Goal: Use online tool/utility

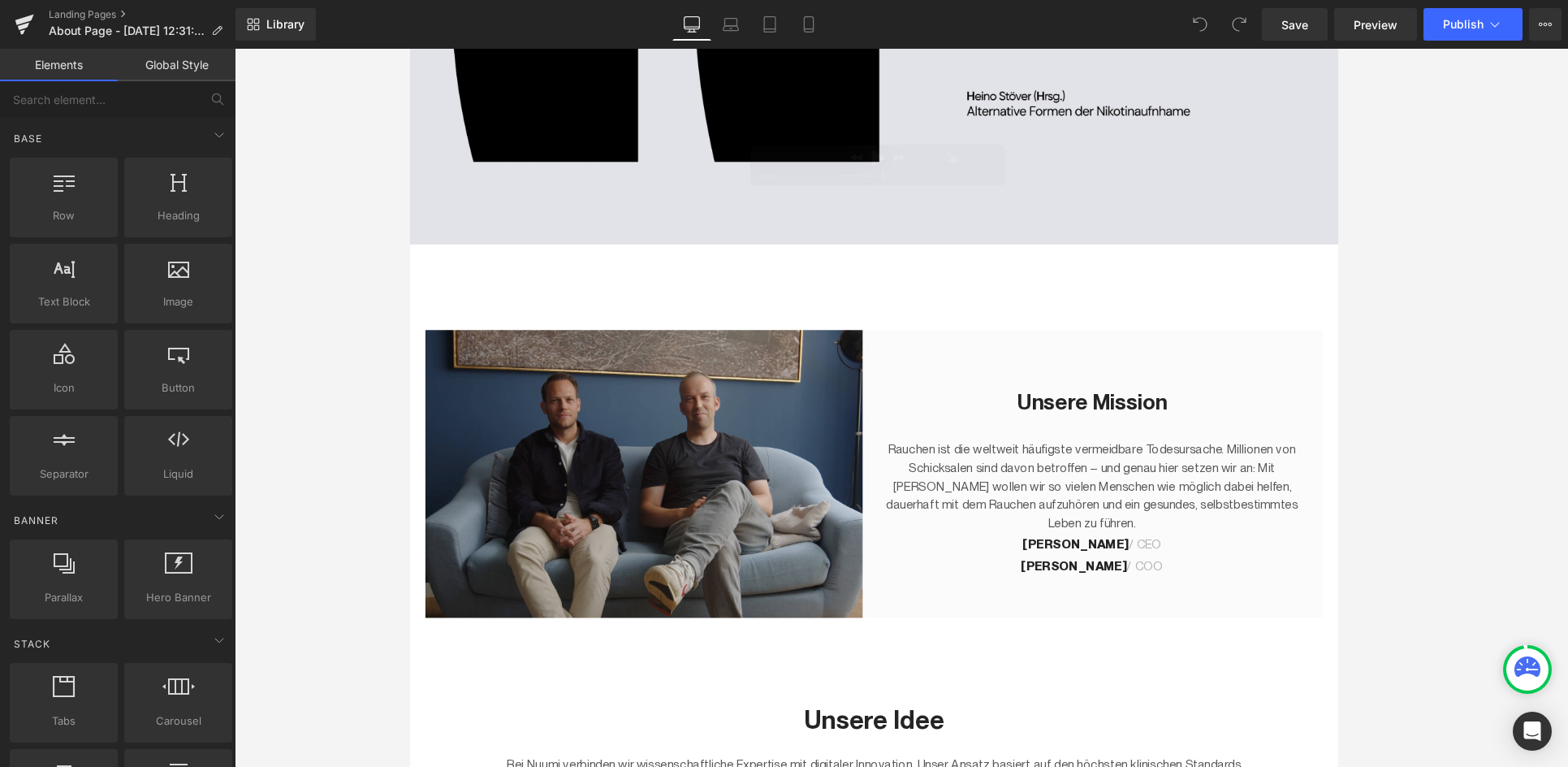
scroll to position [26, 0]
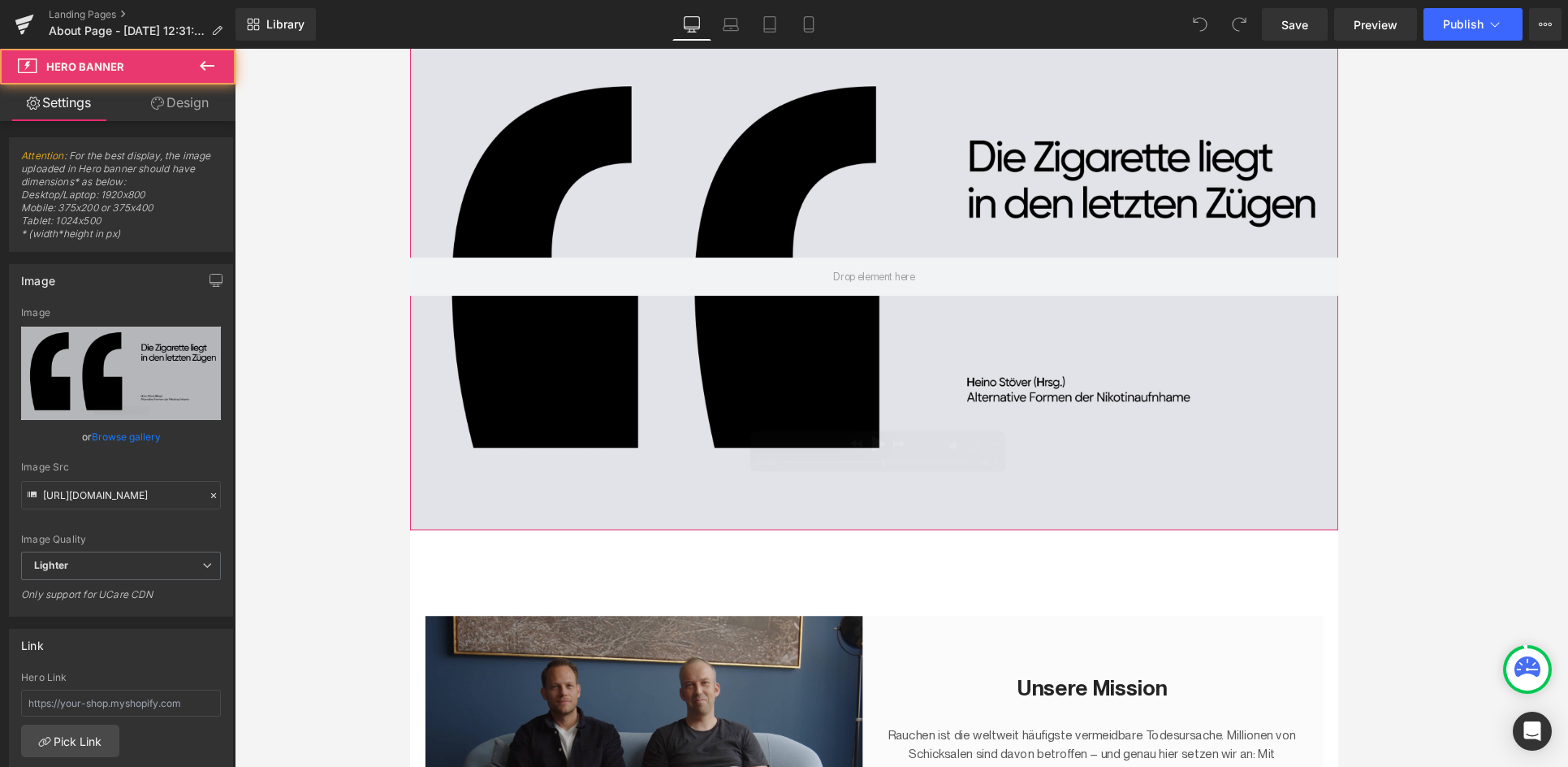
click at [865, 225] on div at bounding box center [901, 289] width 983 height 536
click at [749, 21] on link "Laptop" at bounding box center [731, 23] width 39 height 32
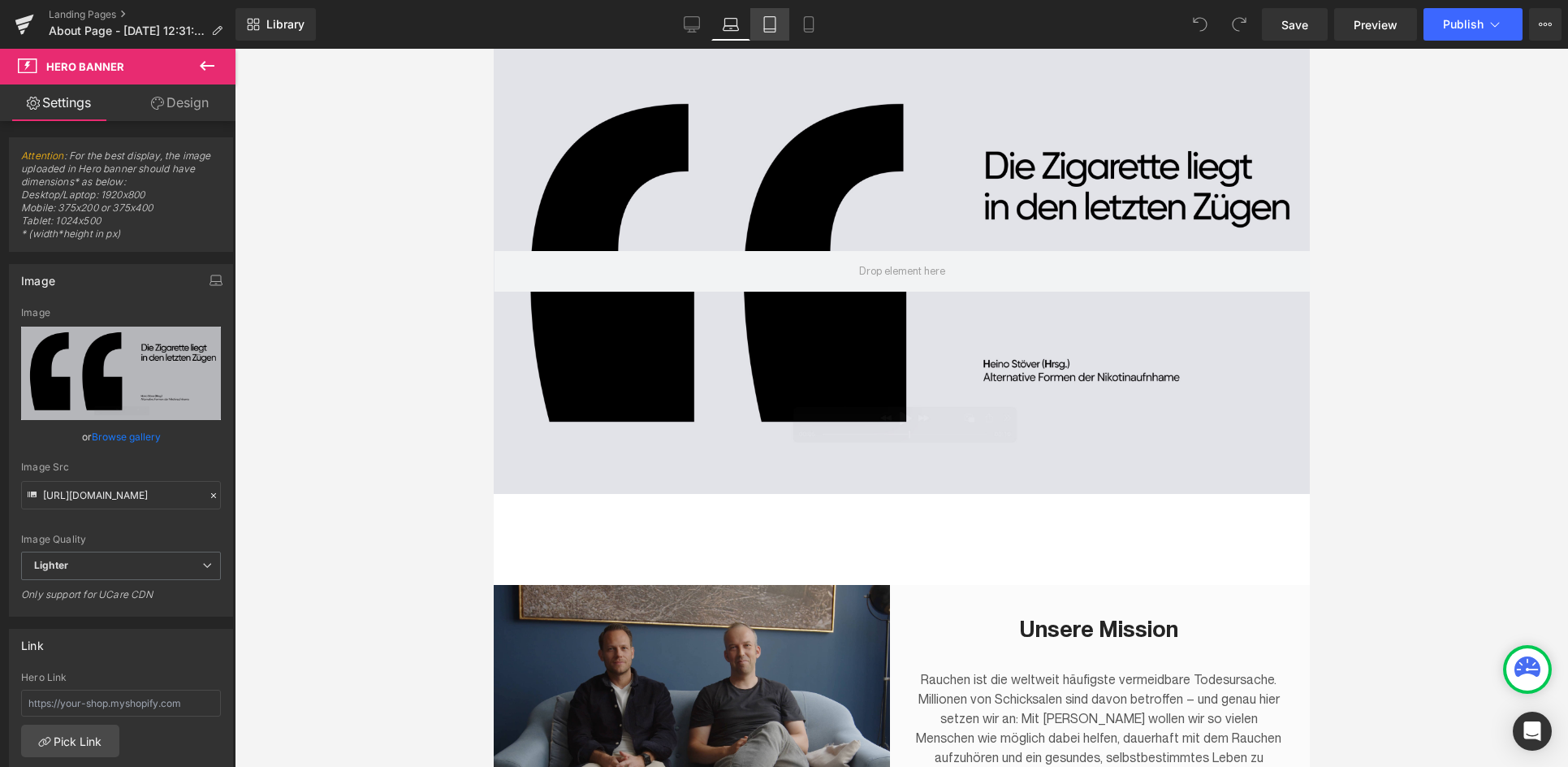
click at [766, 24] on icon at bounding box center [770, 24] width 17 height 17
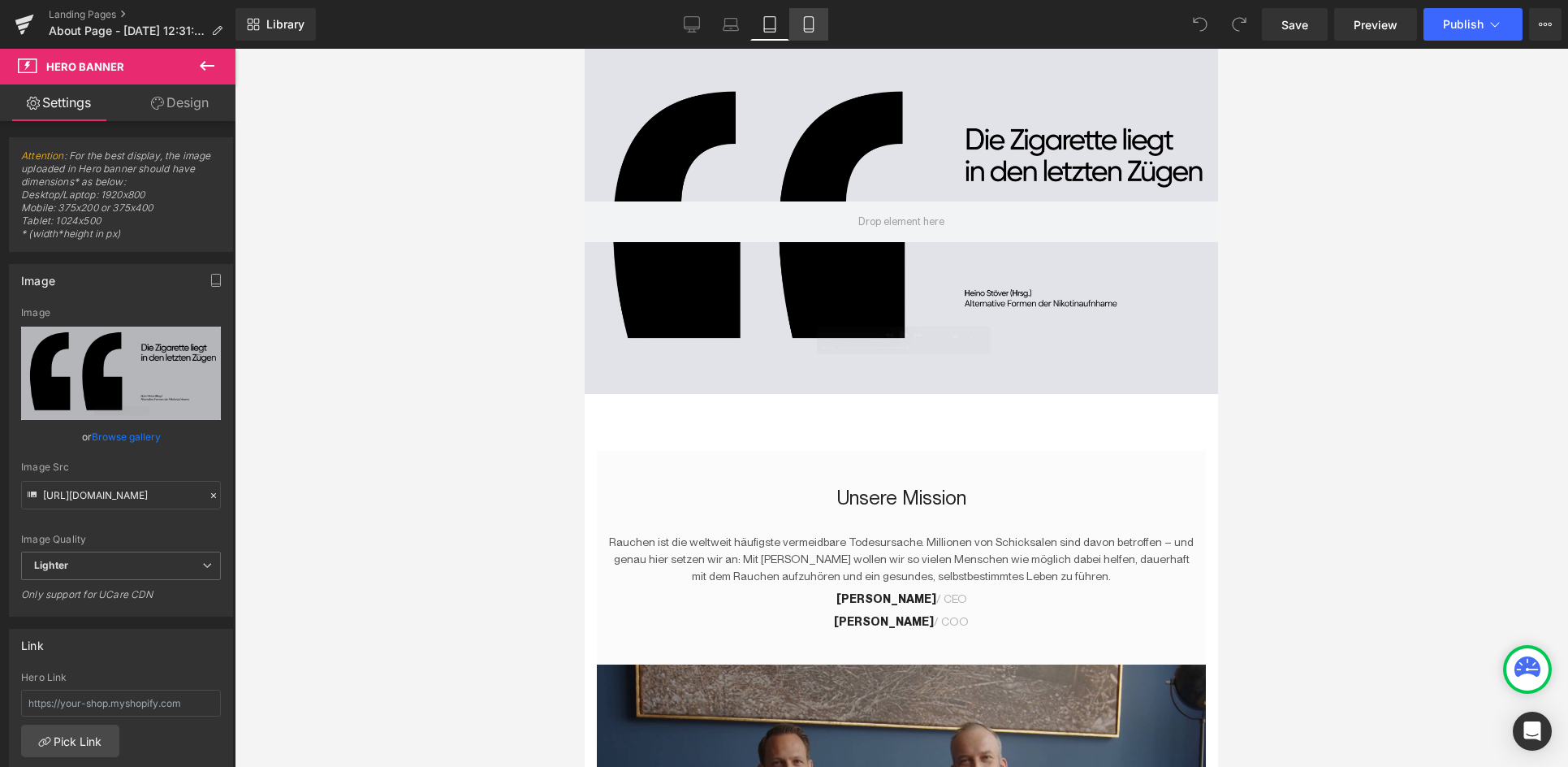
click at [799, 25] on link "Mobile" at bounding box center [809, 23] width 39 height 32
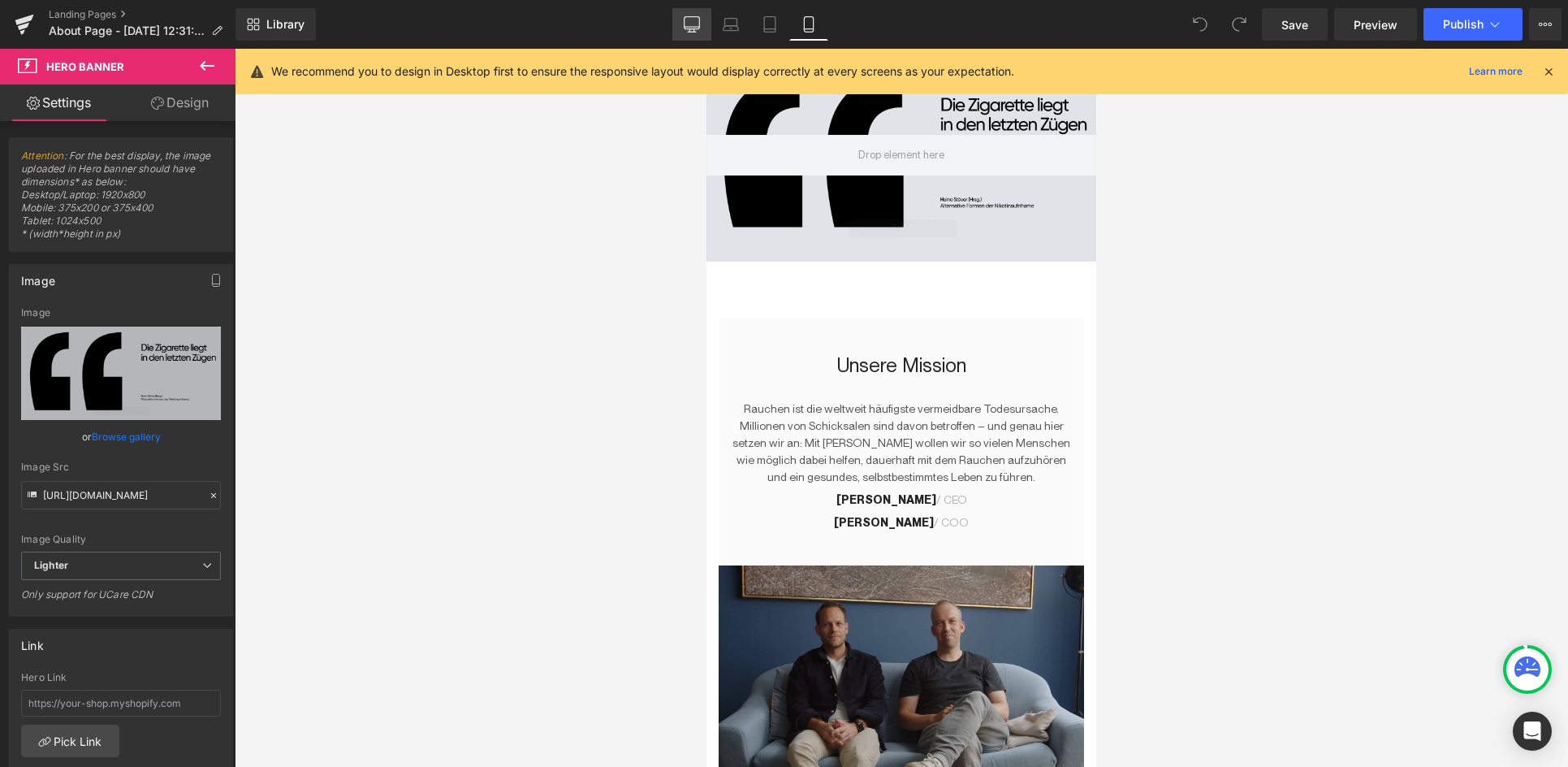
click at [695, 29] on icon at bounding box center [692, 22] width 16 height 12
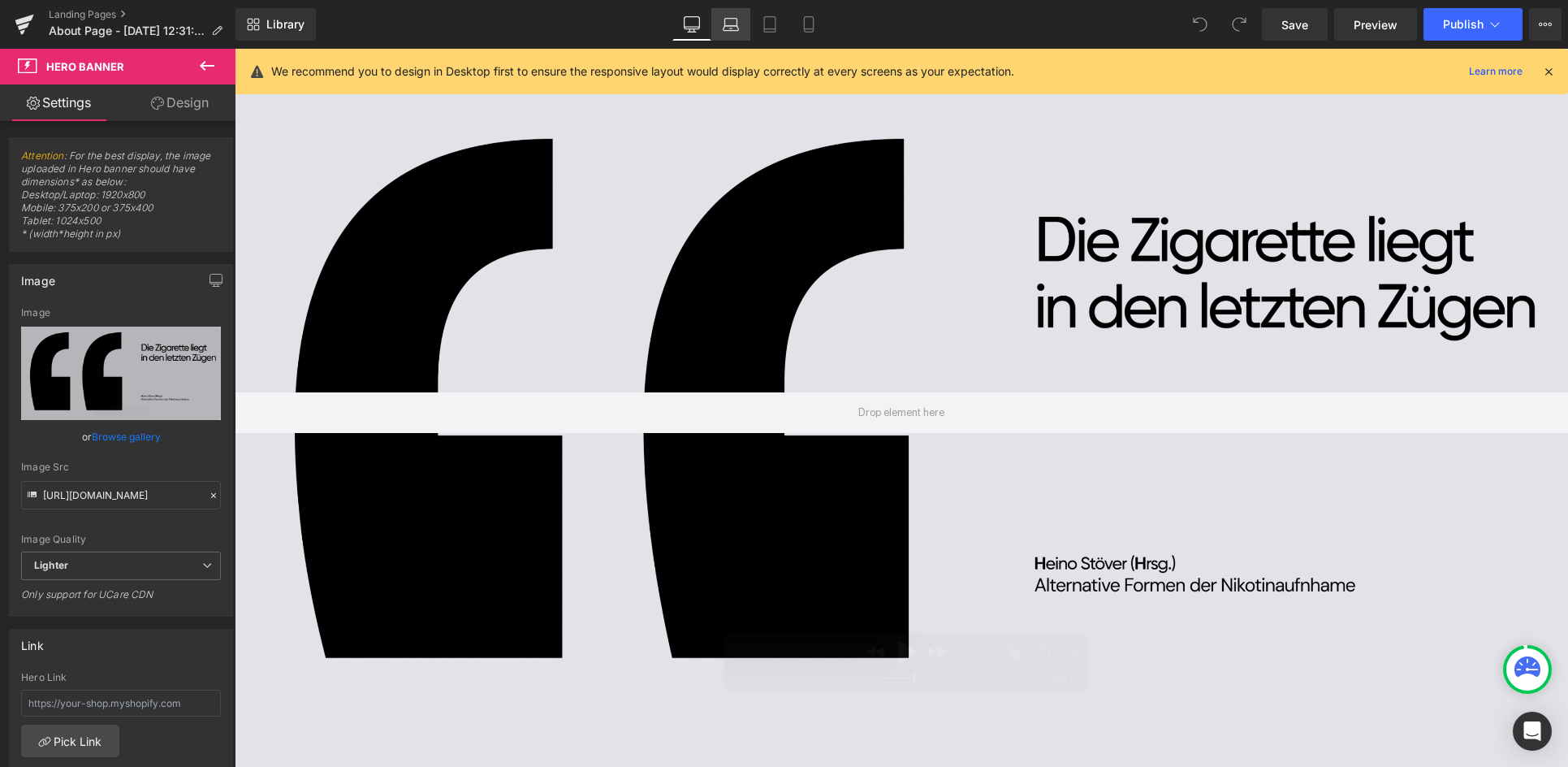
click at [722, 31] on link "Laptop" at bounding box center [731, 23] width 39 height 32
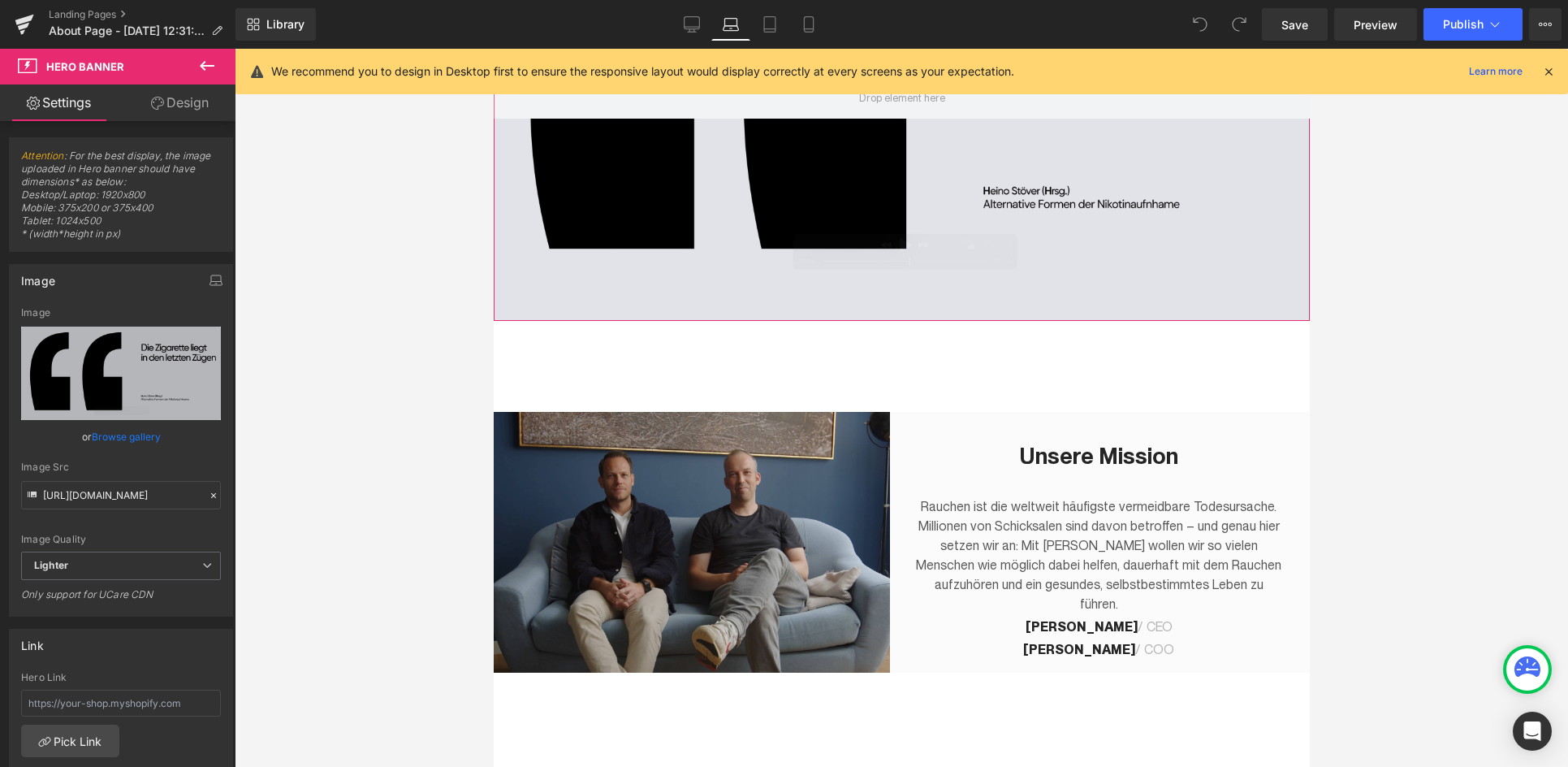
scroll to position [241, 0]
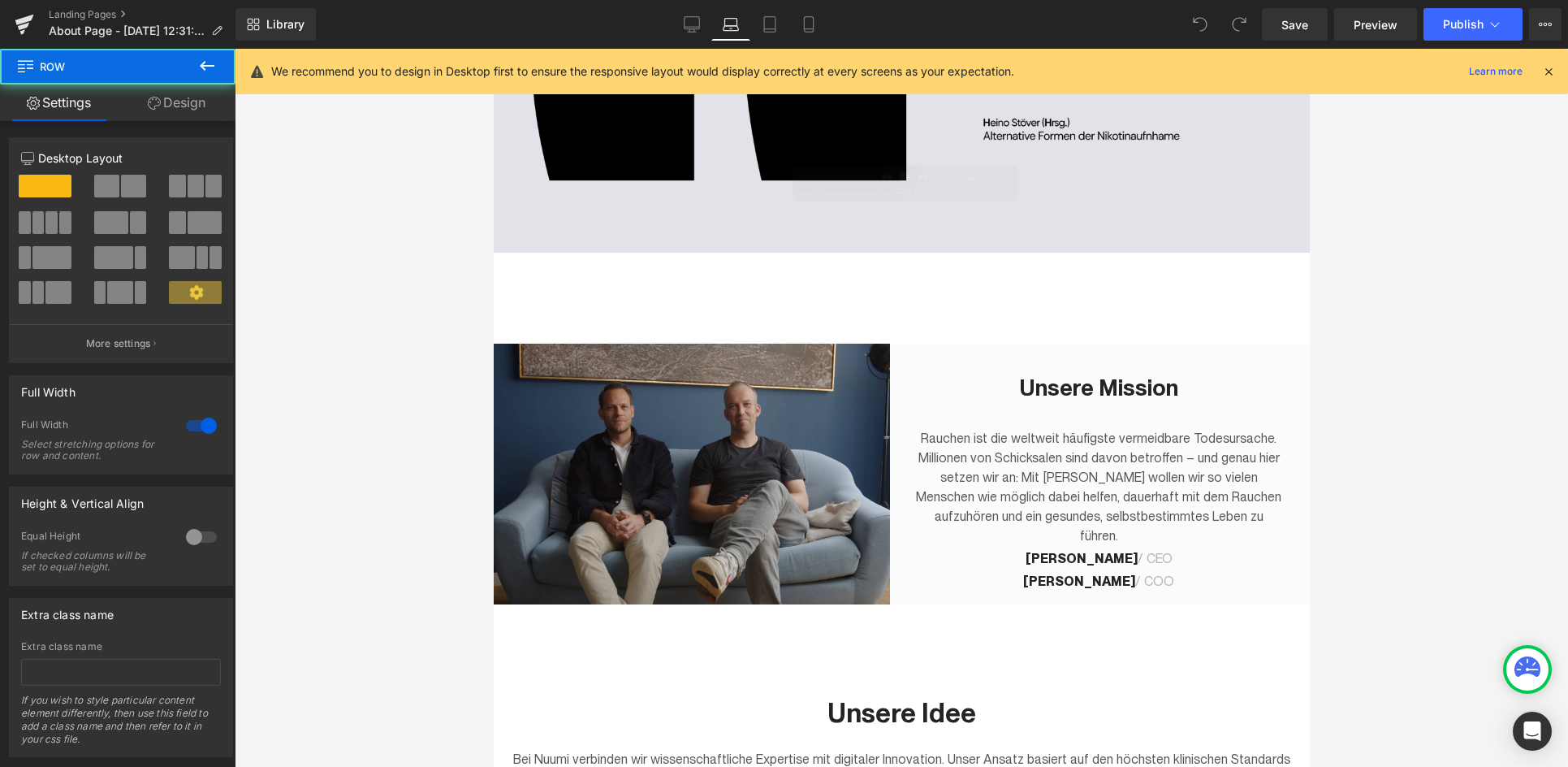
click at [855, 290] on div "Unsere Mission Heading Rauchen ist die weltweit häufigste vermeidbare Todesursa…" at bounding box center [901, 474] width 816 height 443
click at [1162, 28] on span "Preview" at bounding box center [1375, 24] width 44 height 17
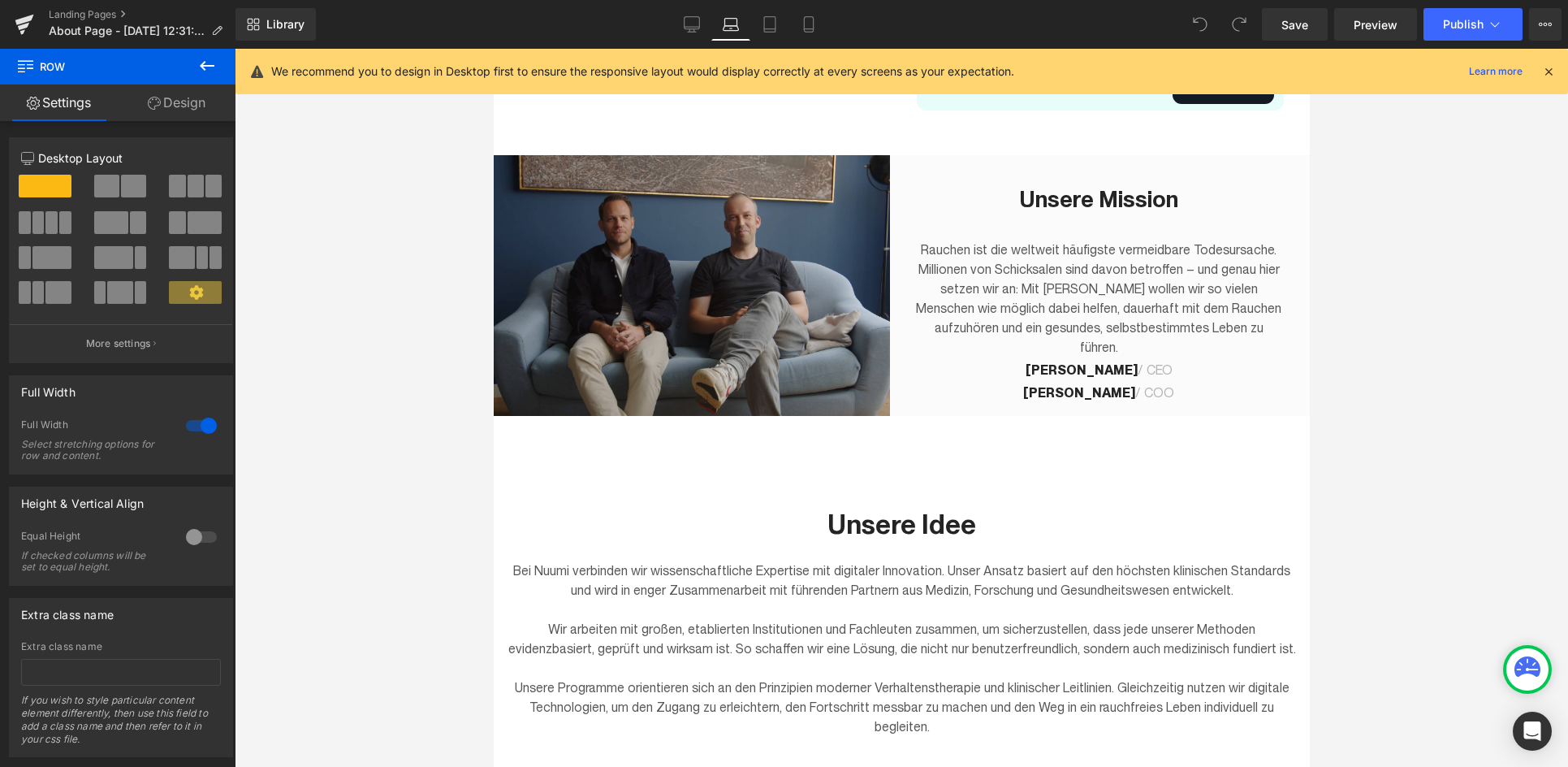
scroll to position [451, 0]
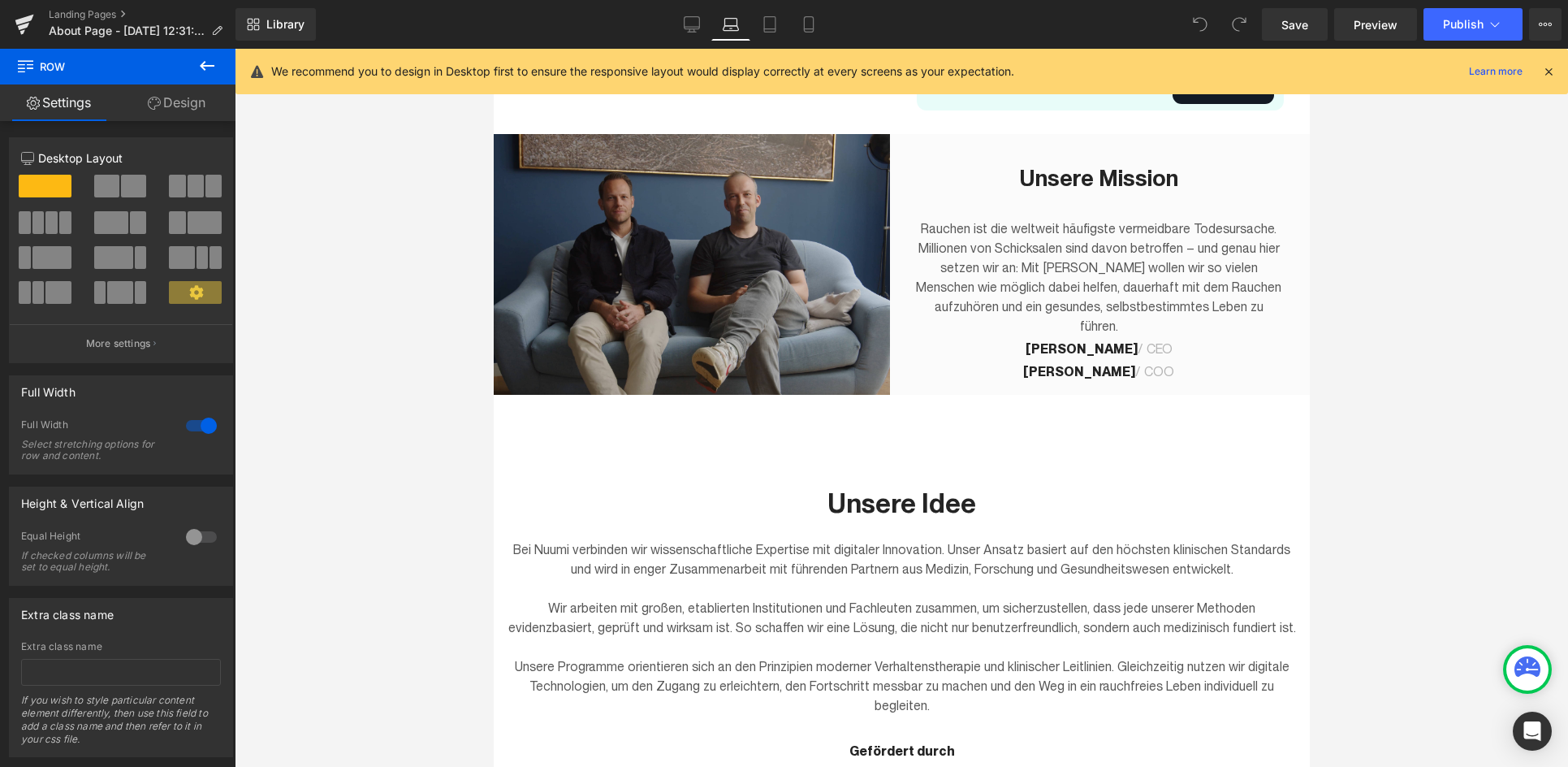
click at [860, 440] on div "Unsere Mission Heading Rauchen ist die weltweit häufigste vermeidbare Todesursa…" at bounding box center [901, 264] width 816 height 443
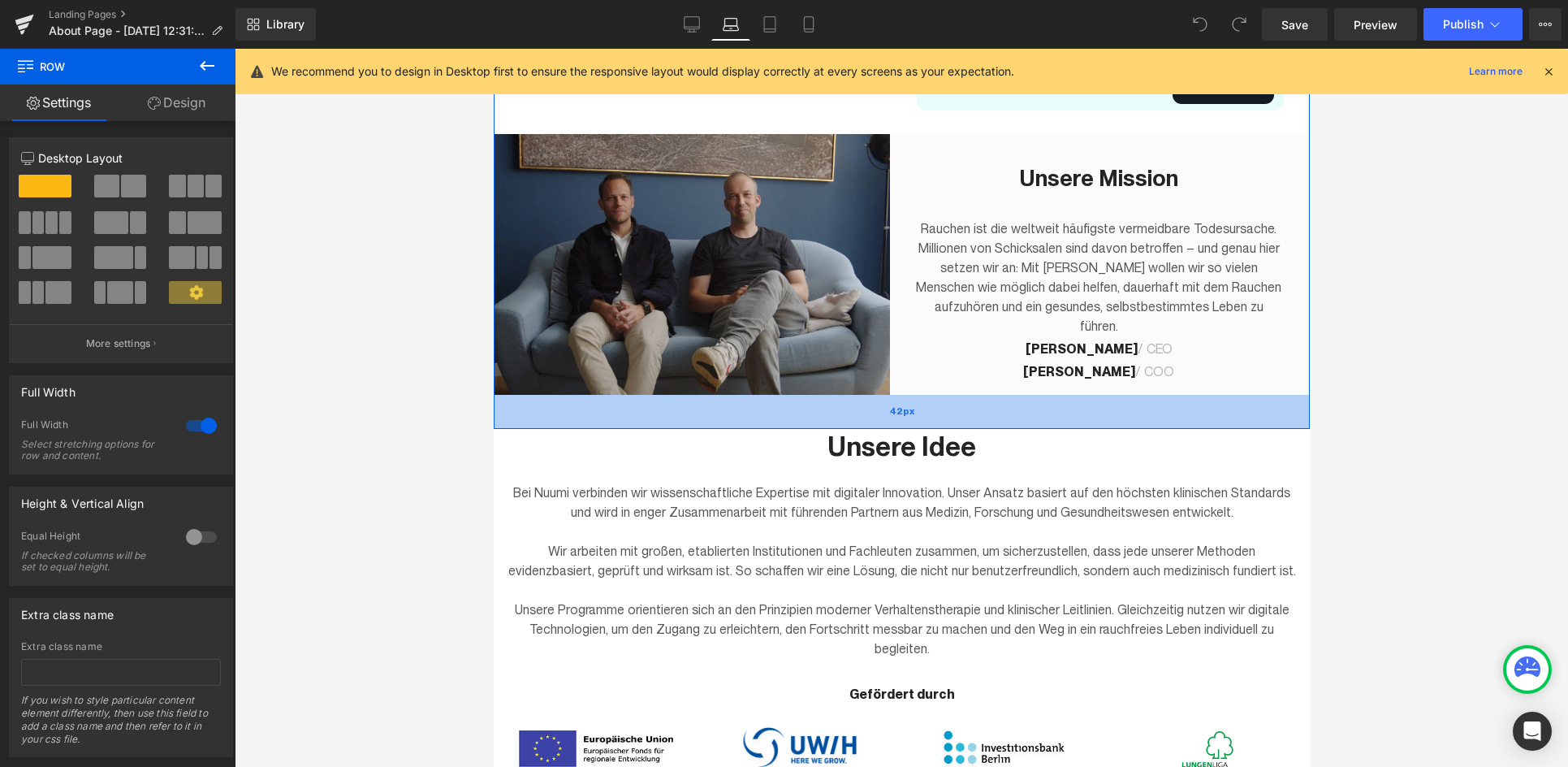
drag, startPoint x: 855, startPoint y: 482, endPoint x: 866, endPoint y: 424, distance: 59.0
click at [866, 424] on div "42px" at bounding box center [901, 411] width 816 height 34
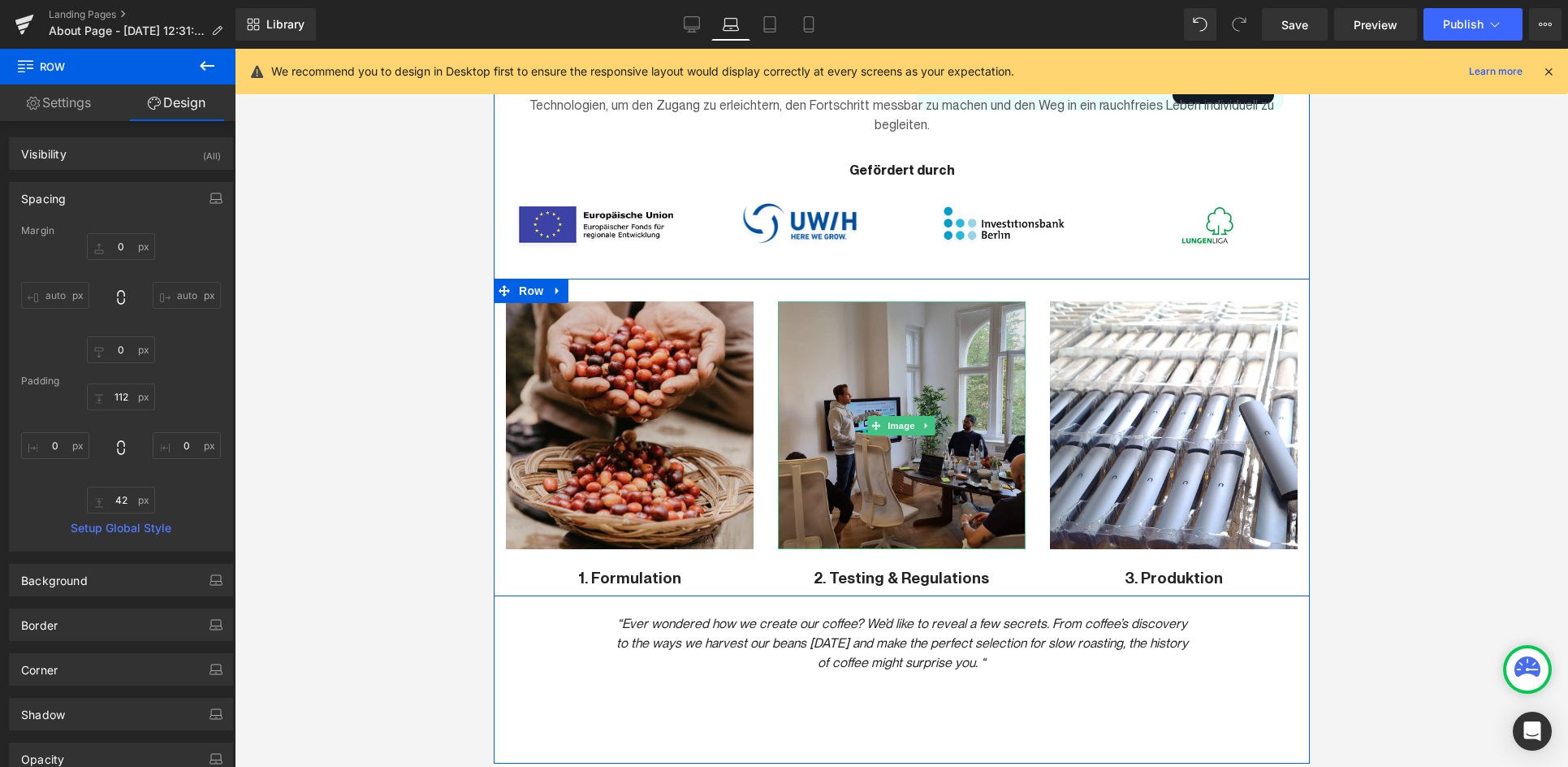
scroll to position [986, 0]
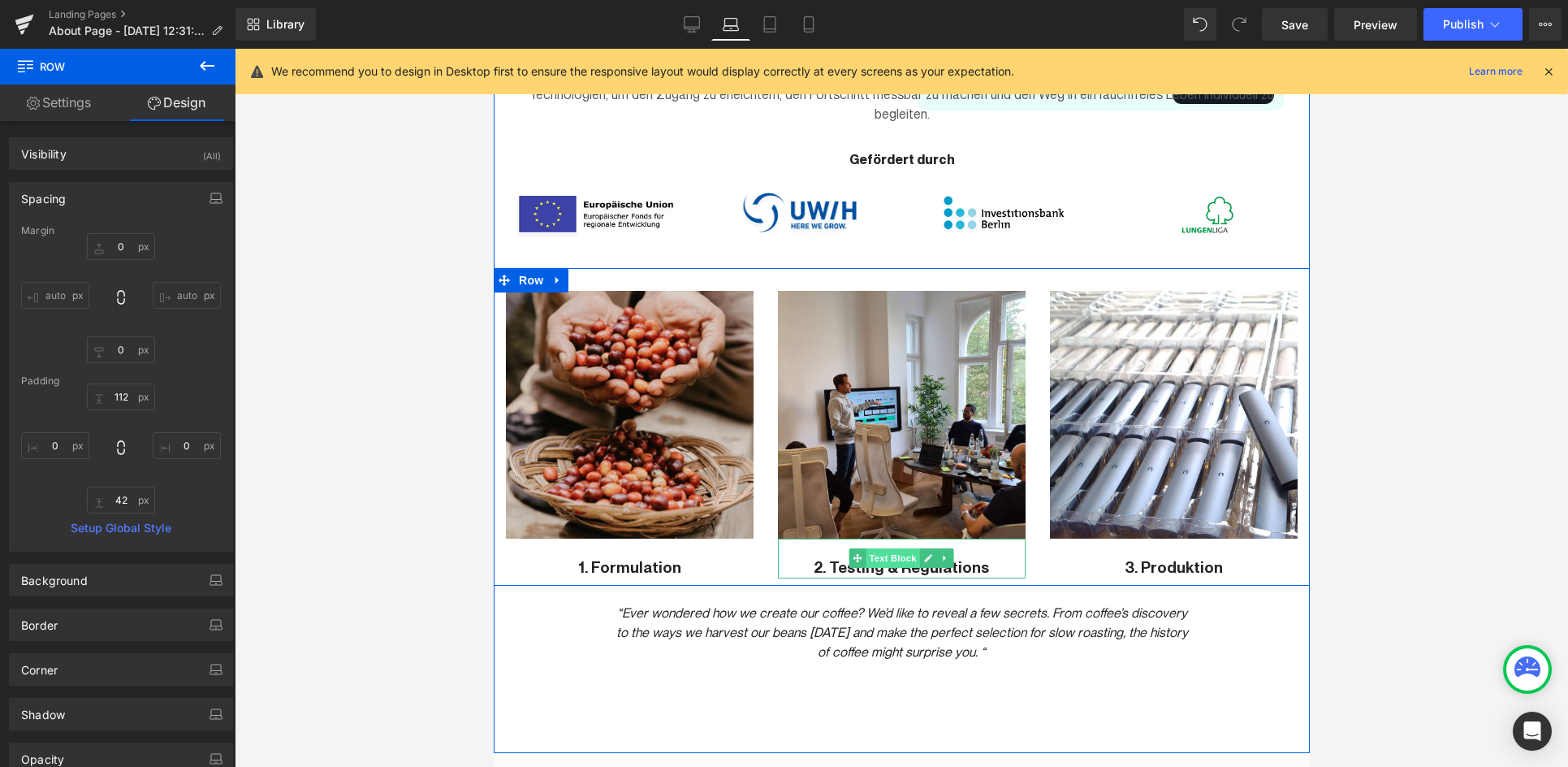
click at [887, 566] on span "Text Block" at bounding box center [892, 558] width 54 height 20
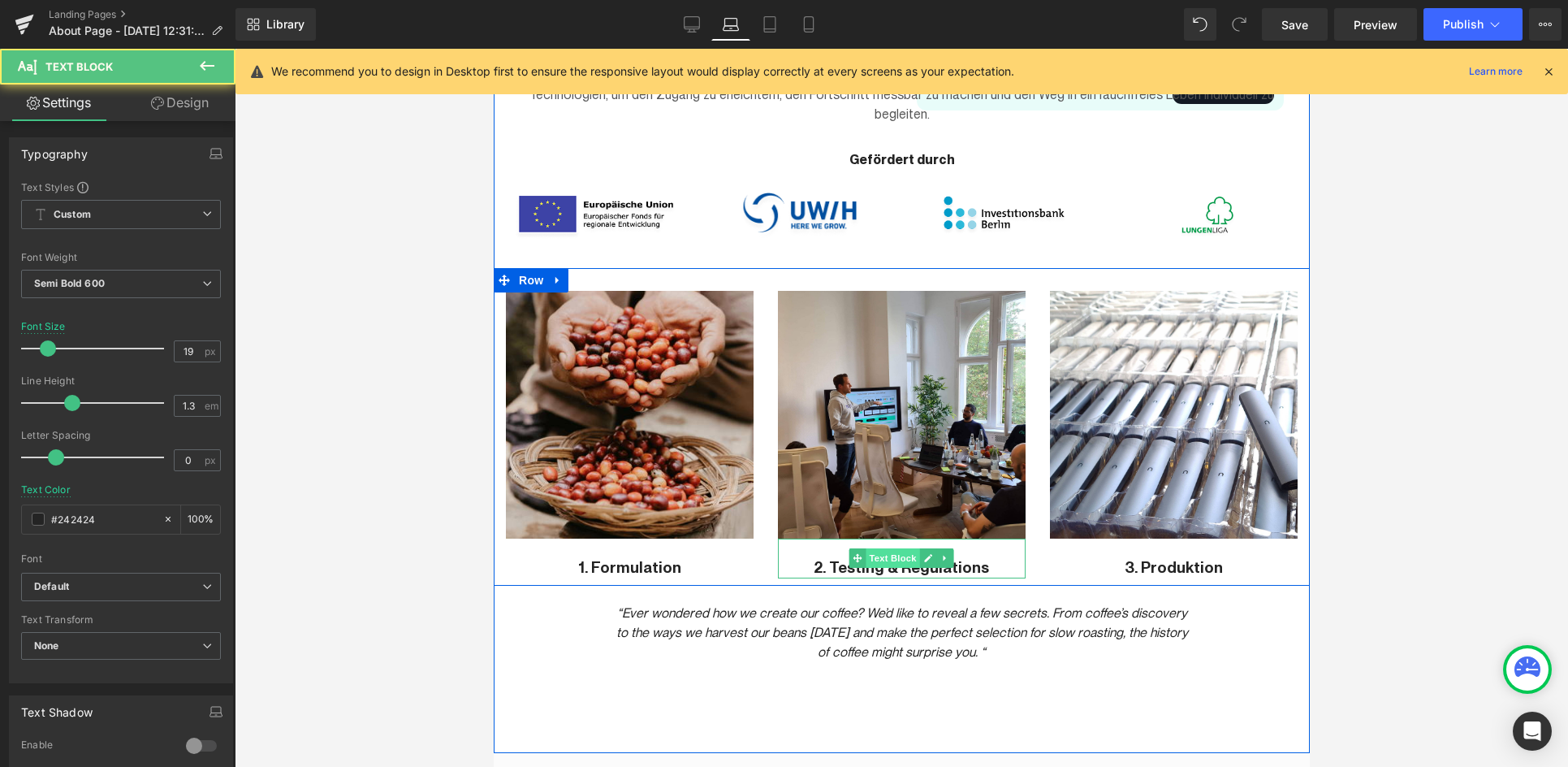
click at [883, 562] on span "Text Block" at bounding box center [892, 558] width 54 height 20
click at [896, 561] on span "Text Block" at bounding box center [892, 559] width 54 height 20
click at [933, 558] on link at bounding box center [927, 558] width 17 height 20
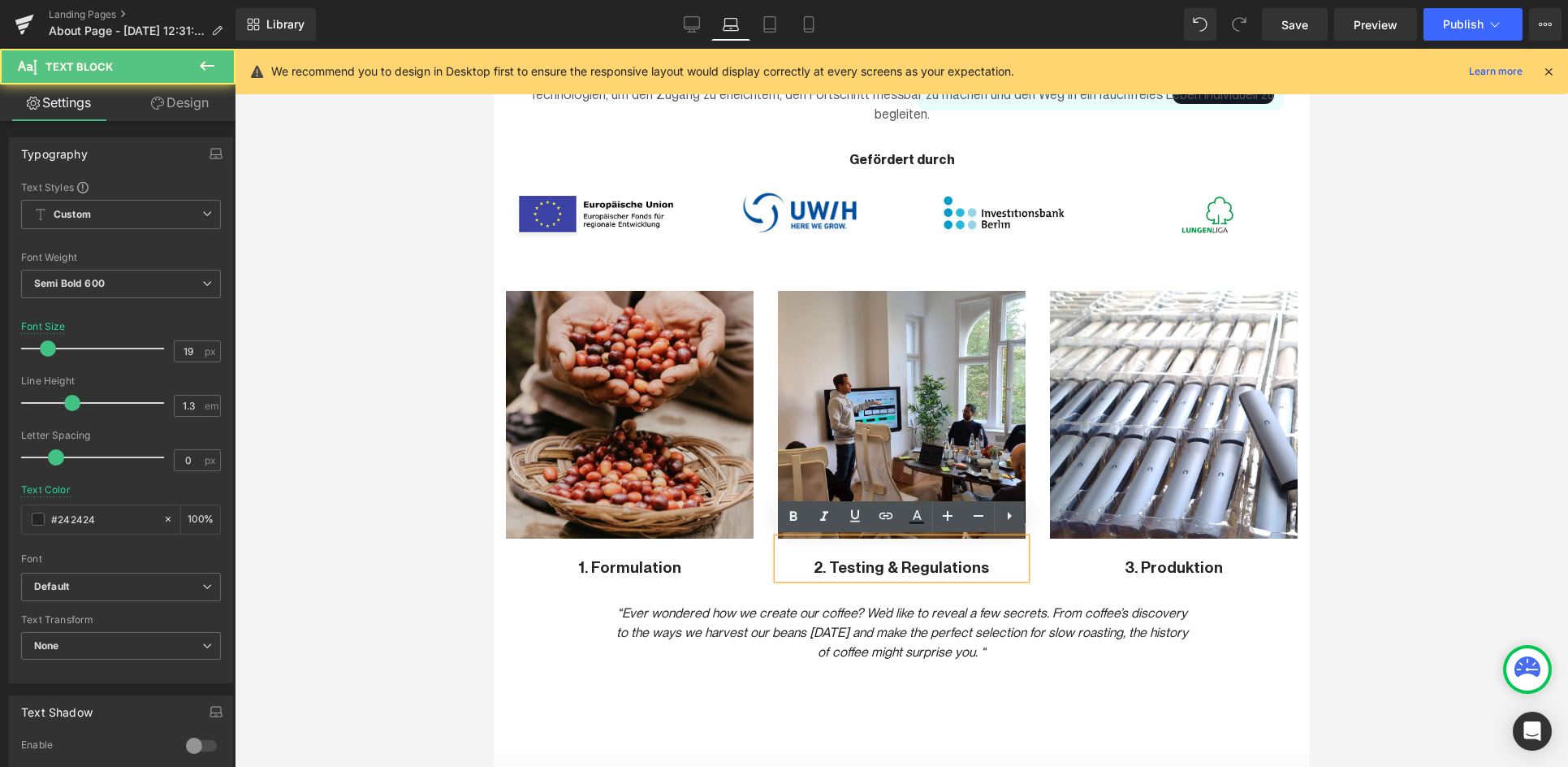
click at [933, 566] on p "2. Testing & Regulations" at bounding box center [901, 568] width 248 height 20
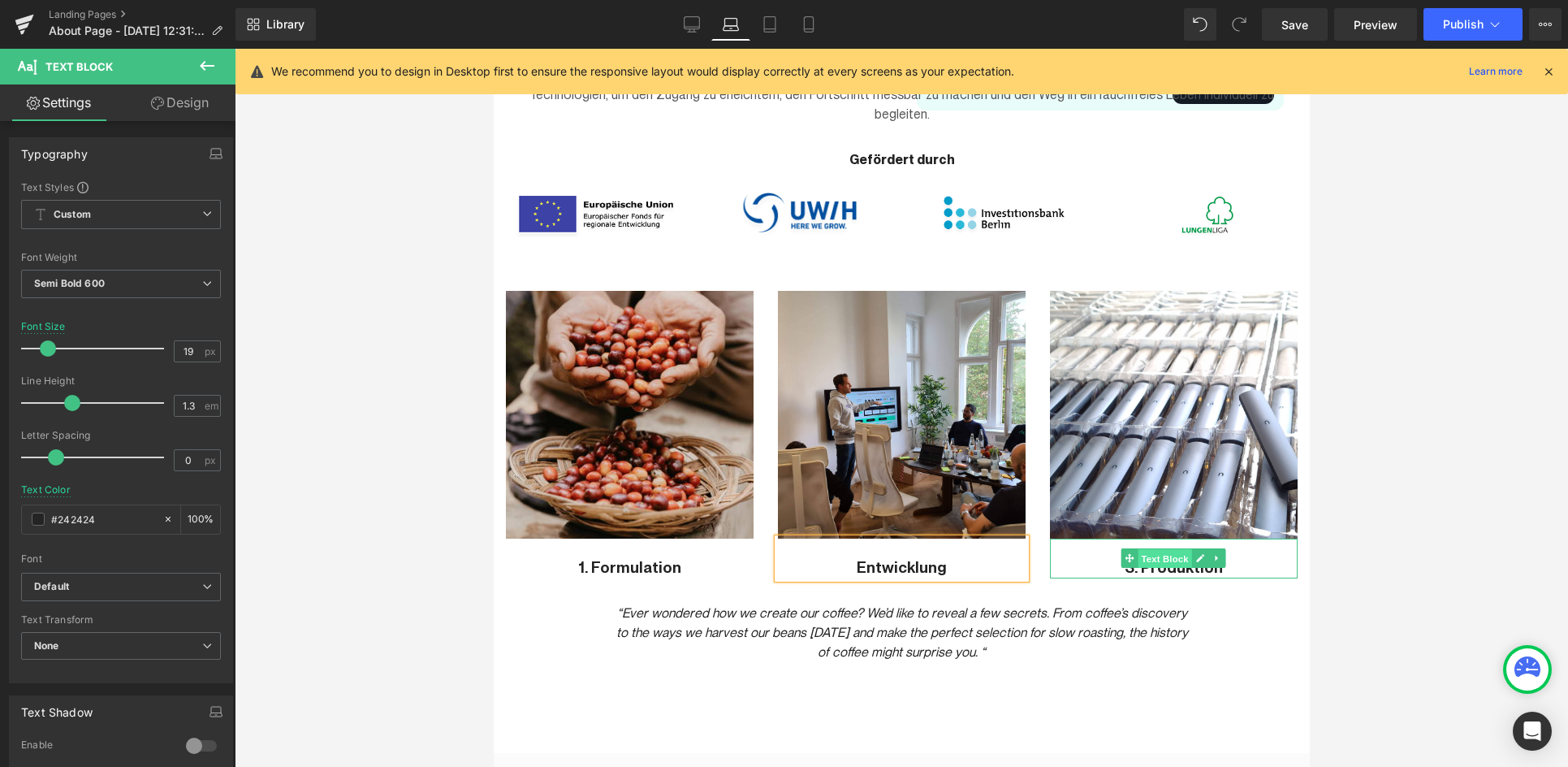
click at [1156, 567] on span "Text Block" at bounding box center [1164, 559] width 54 height 20
click at [1162, 562] on icon at bounding box center [1199, 558] width 9 height 10
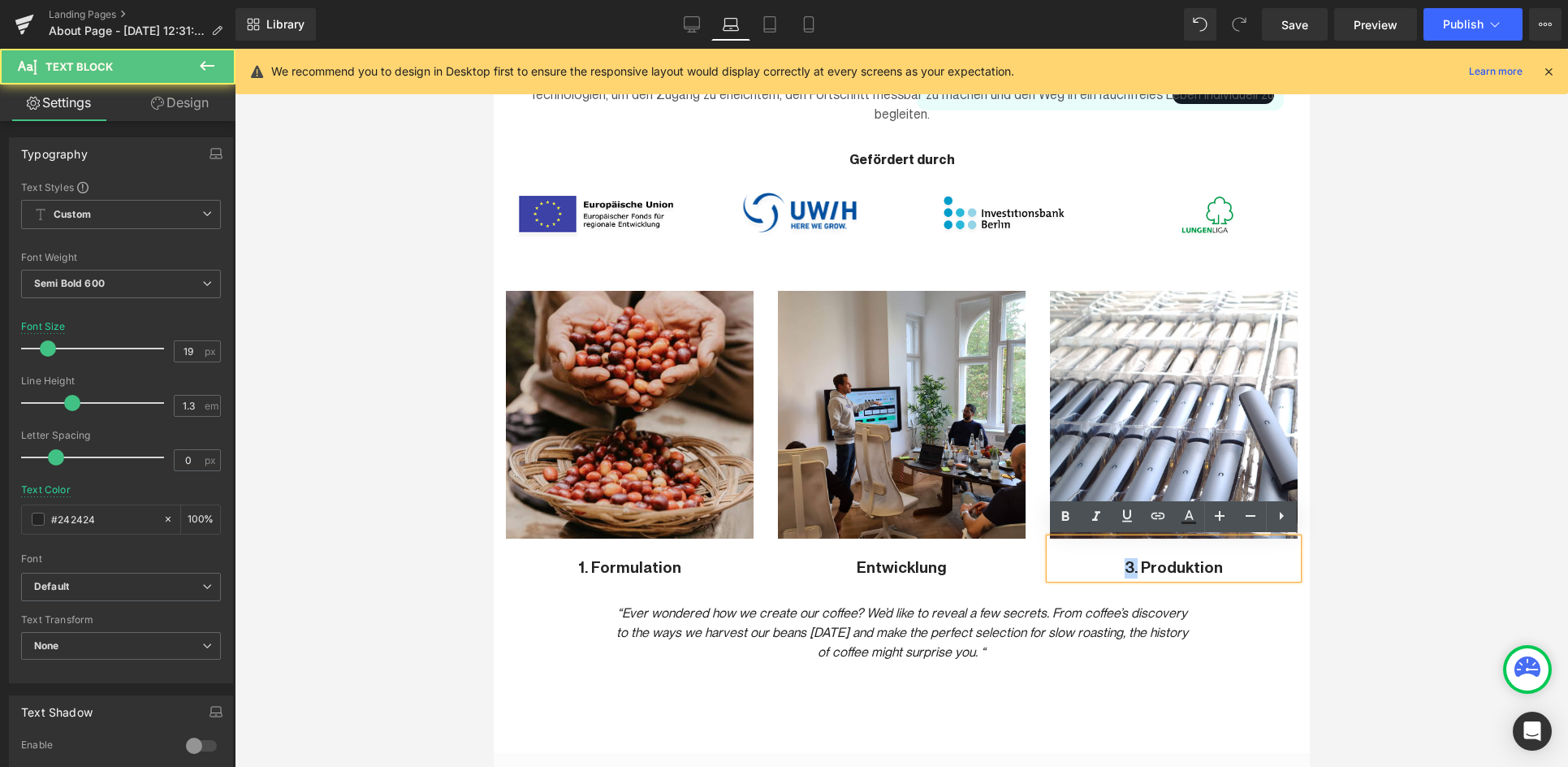
drag, startPoint x: 1140, startPoint y: 568, endPoint x: 1101, endPoint y: 571, distance: 39.1
click at [1101, 571] on p "3. Produktion" at bounding box center [1173, 568] width 248 height 20
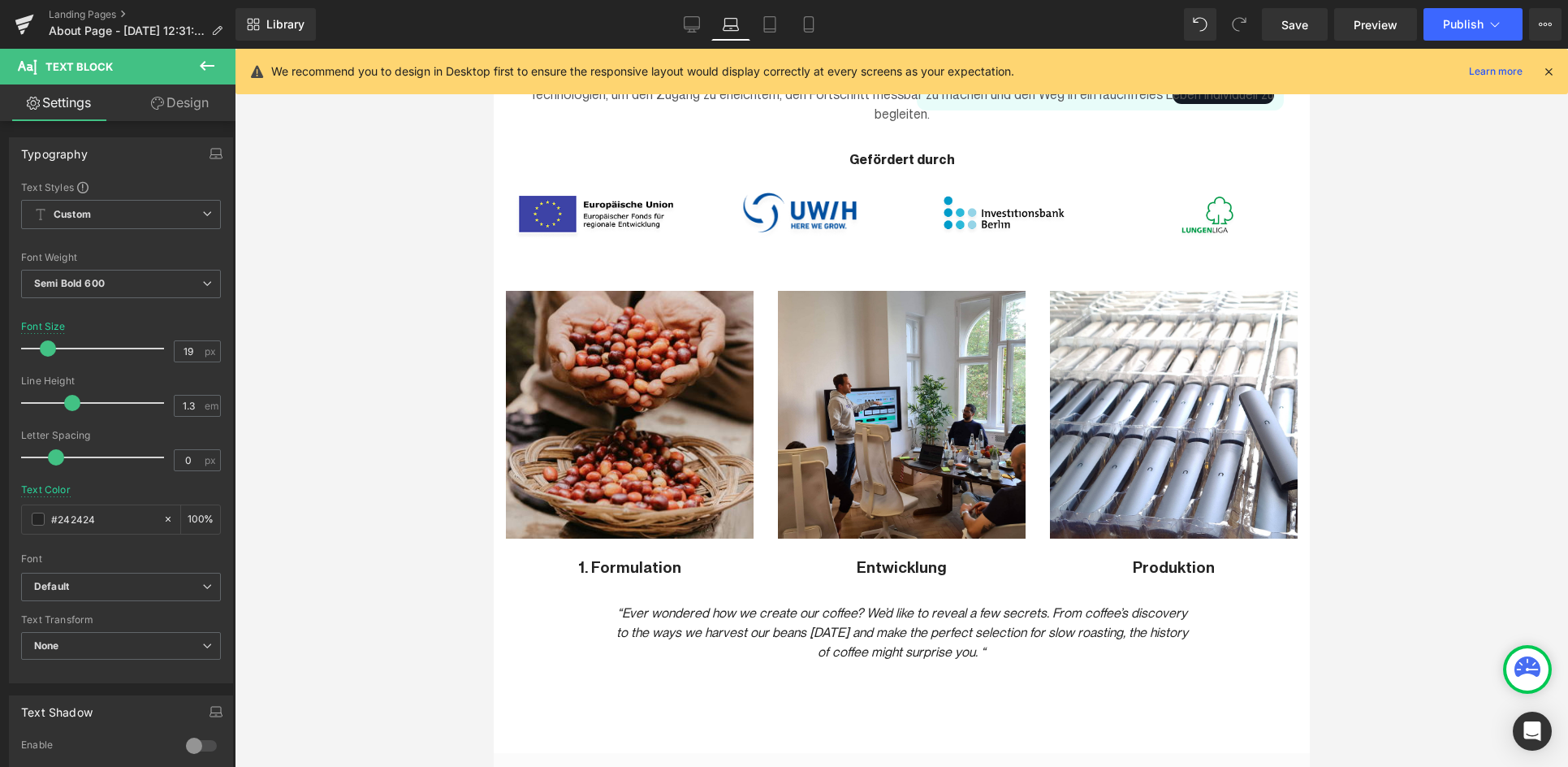
click at [425, 423] on div at bounding box center [902, 408] width 1334 height 718
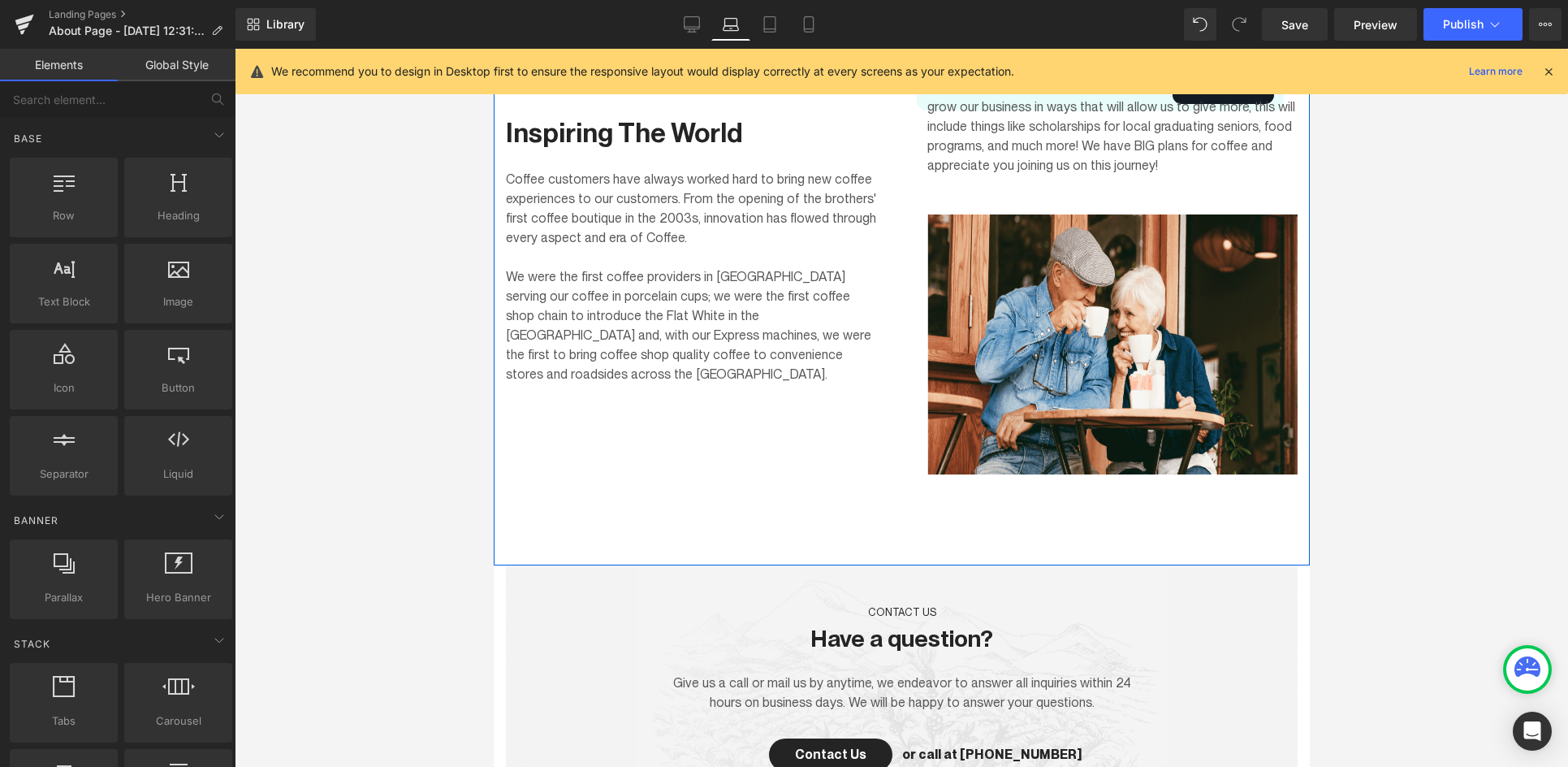
scroll to position [1933, 0]
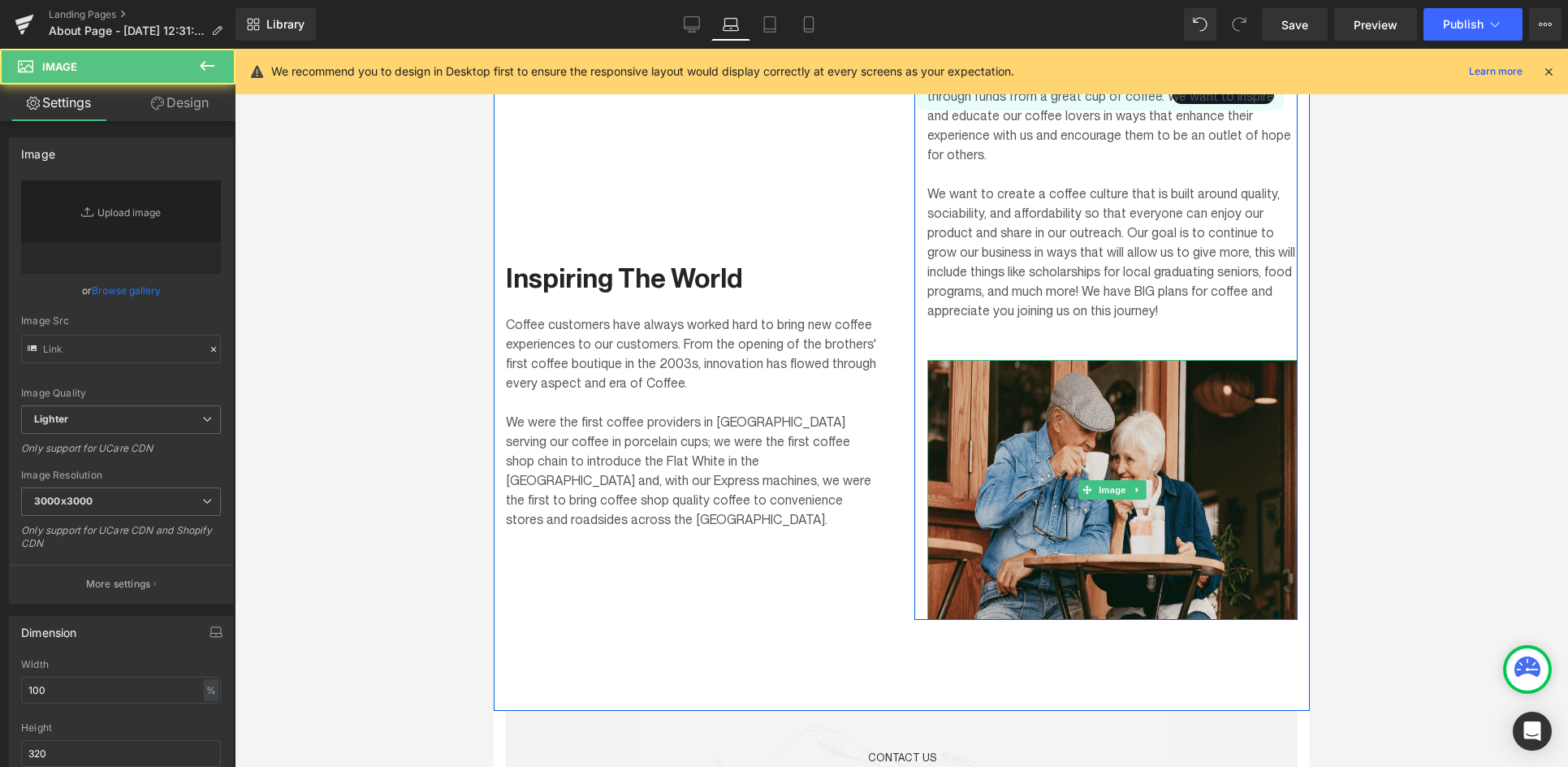
type input "[URL][DOMAIN_NAME]"
click at [1053, 465] on img at bounding box center [1112, 490] width 371 height 260
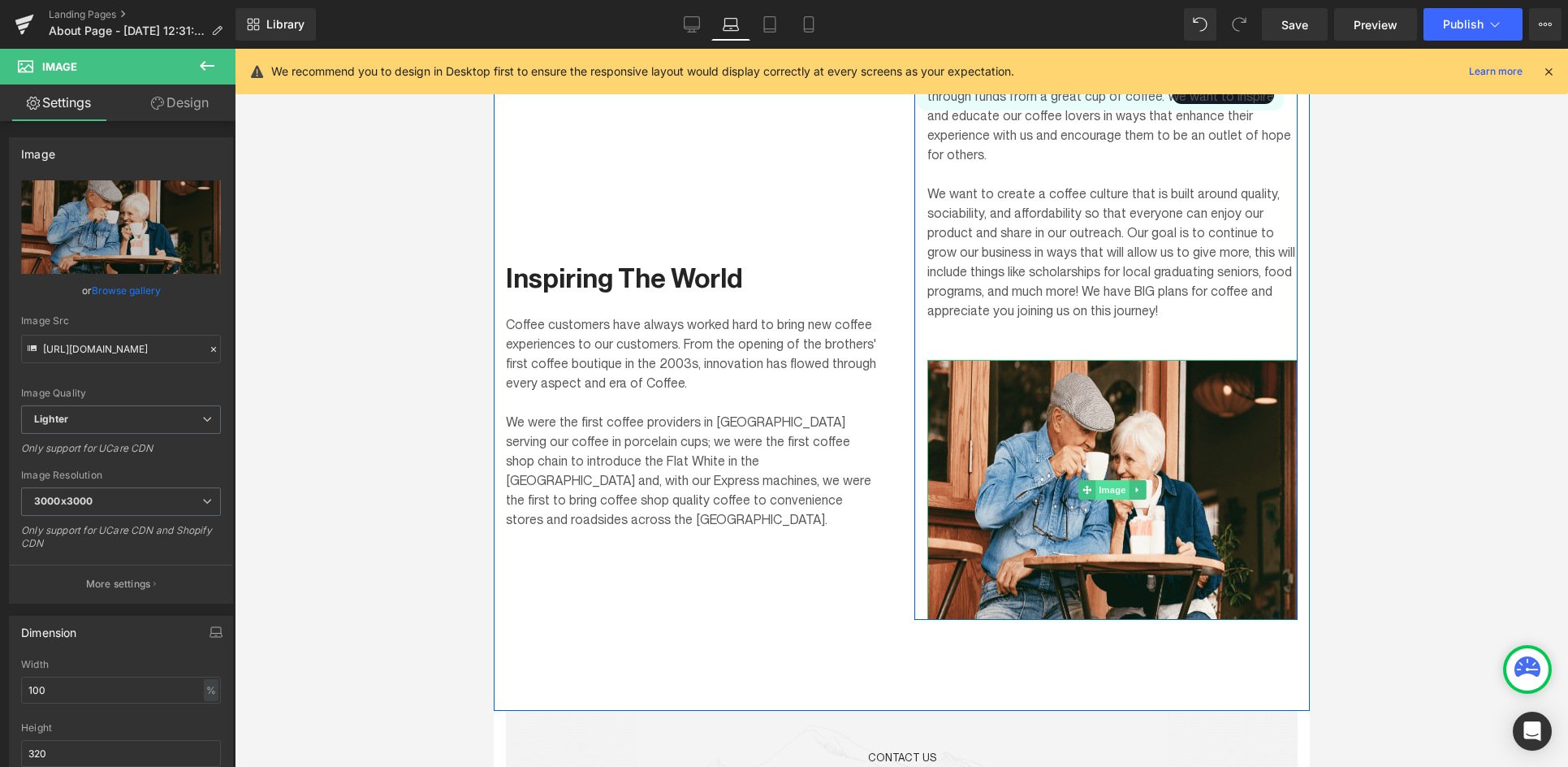
click at [1111, 480] on span "Image" at bounding box center [1111, 490] width 34 height 20
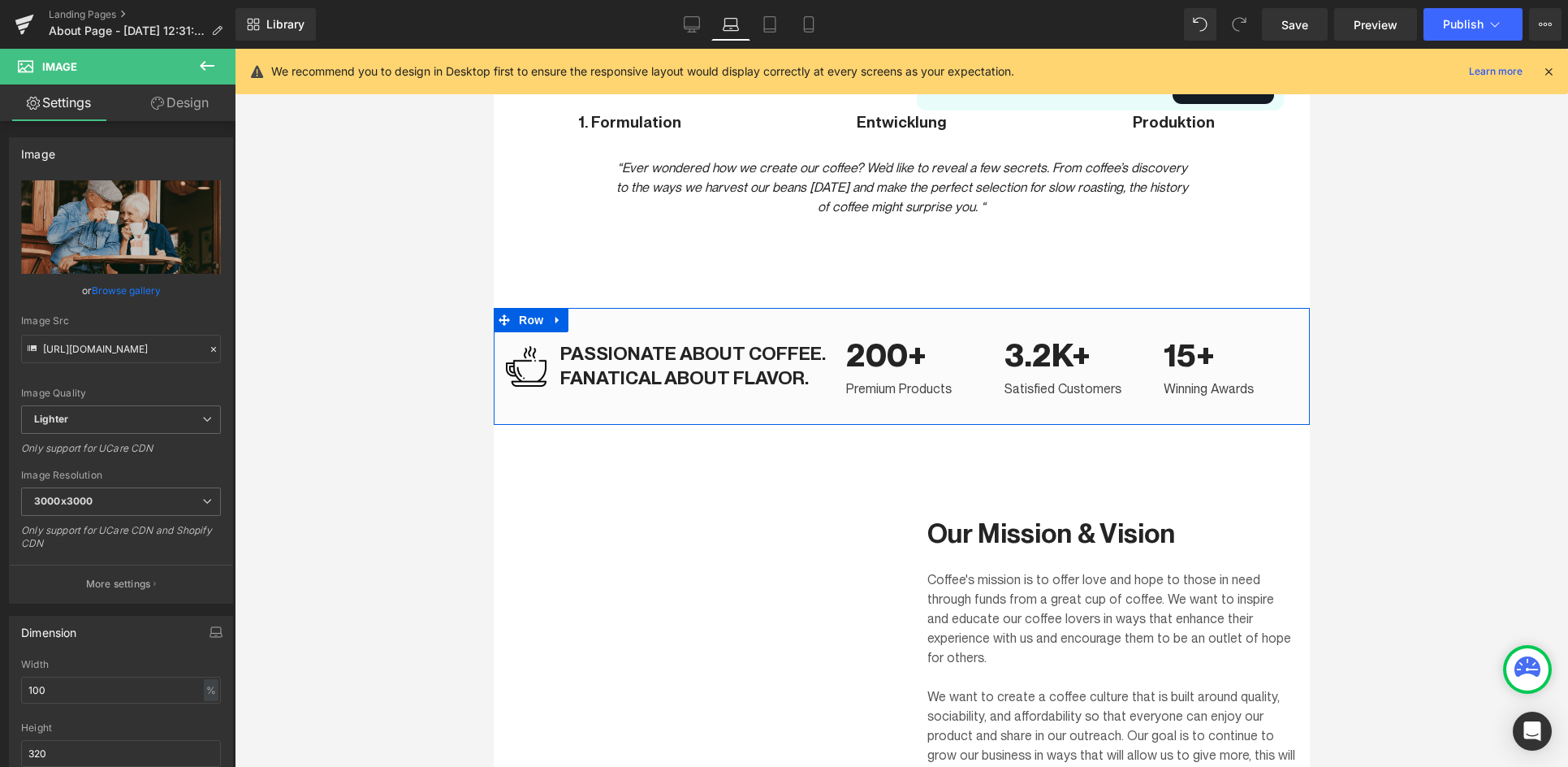
scroll to position [1409, 0]
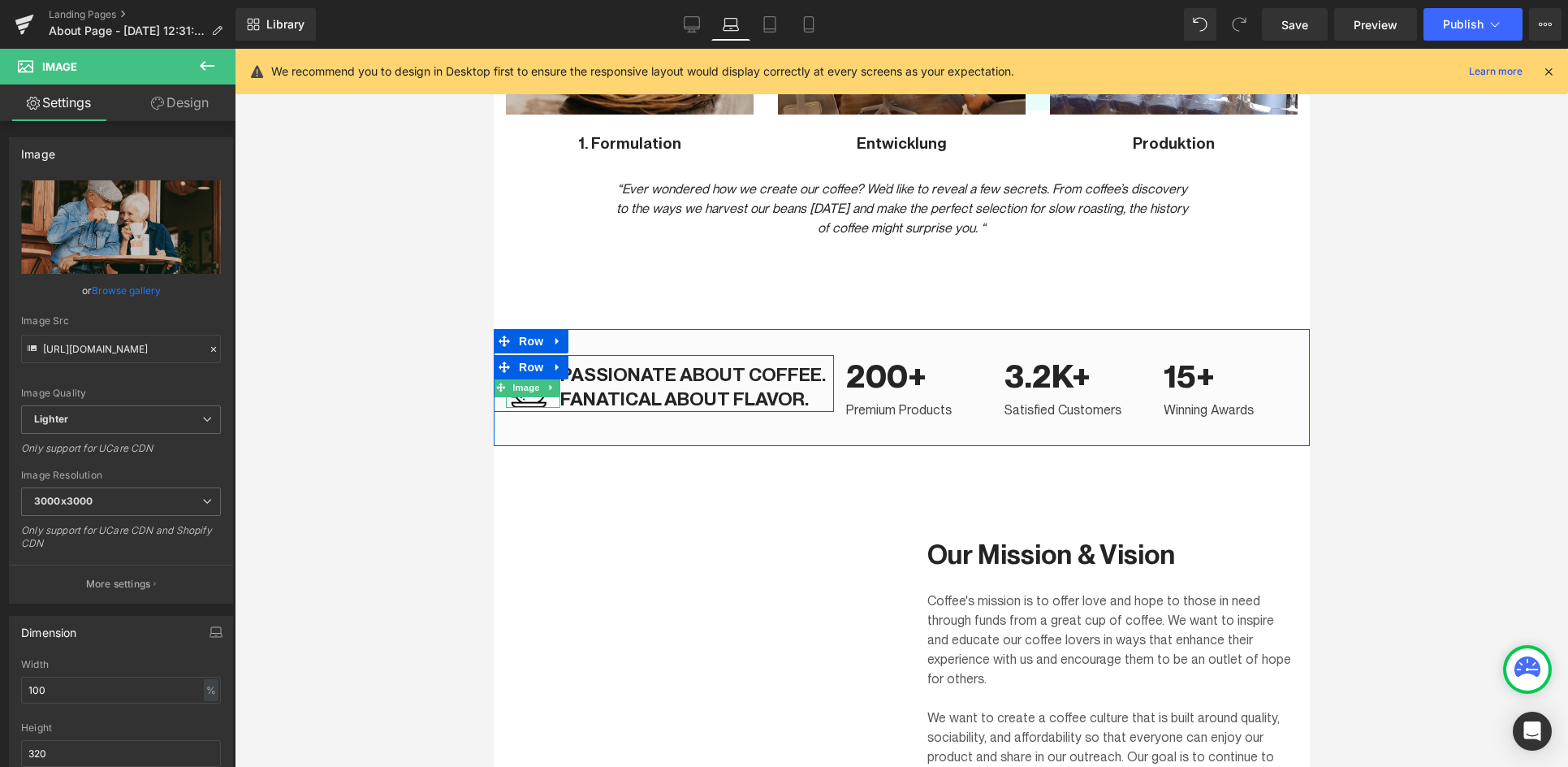
click at [506, 384] on div "Image" at bounding box center [533, 387] width 55 height 41
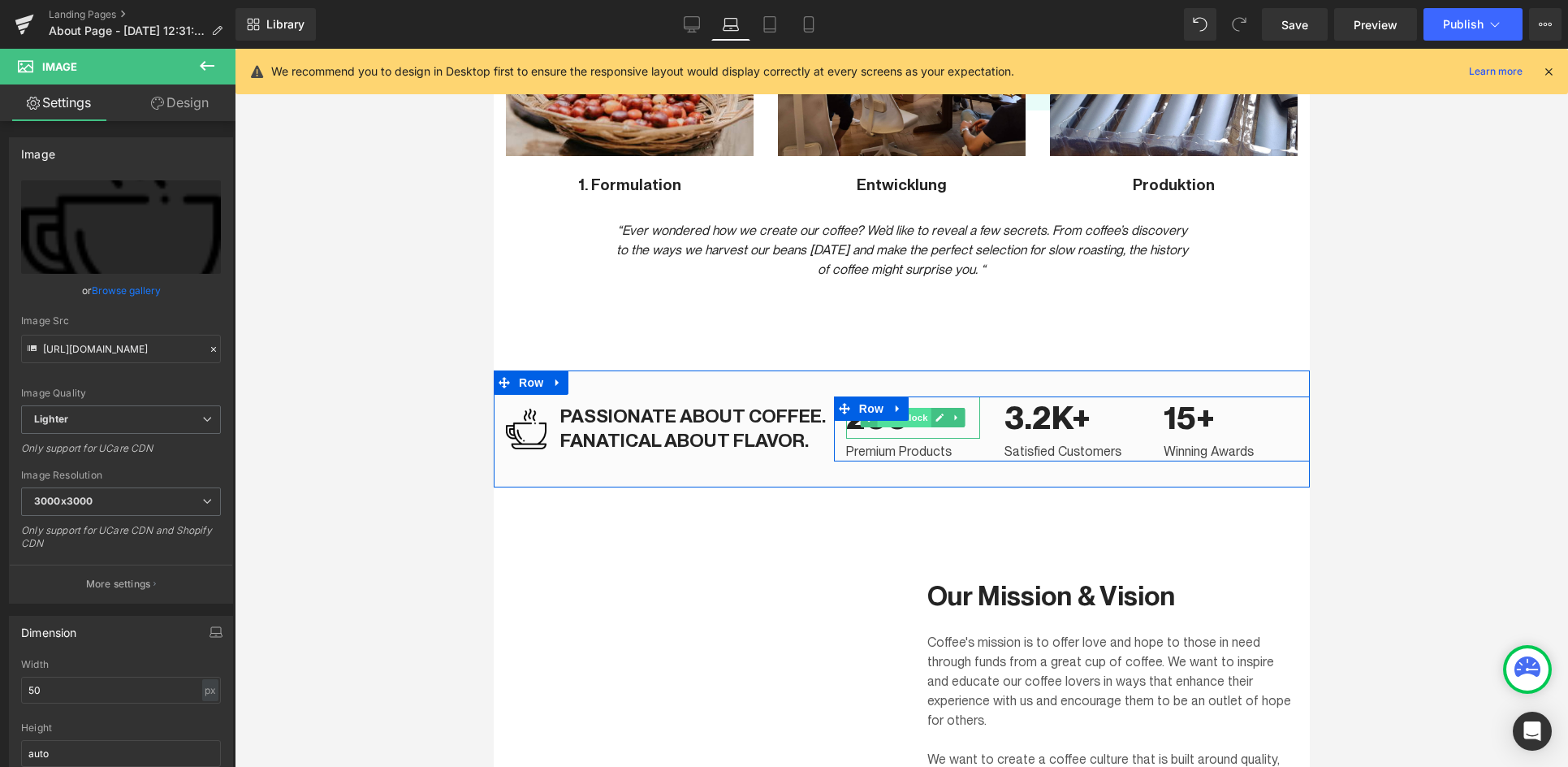
scroll to position [1342, 0]
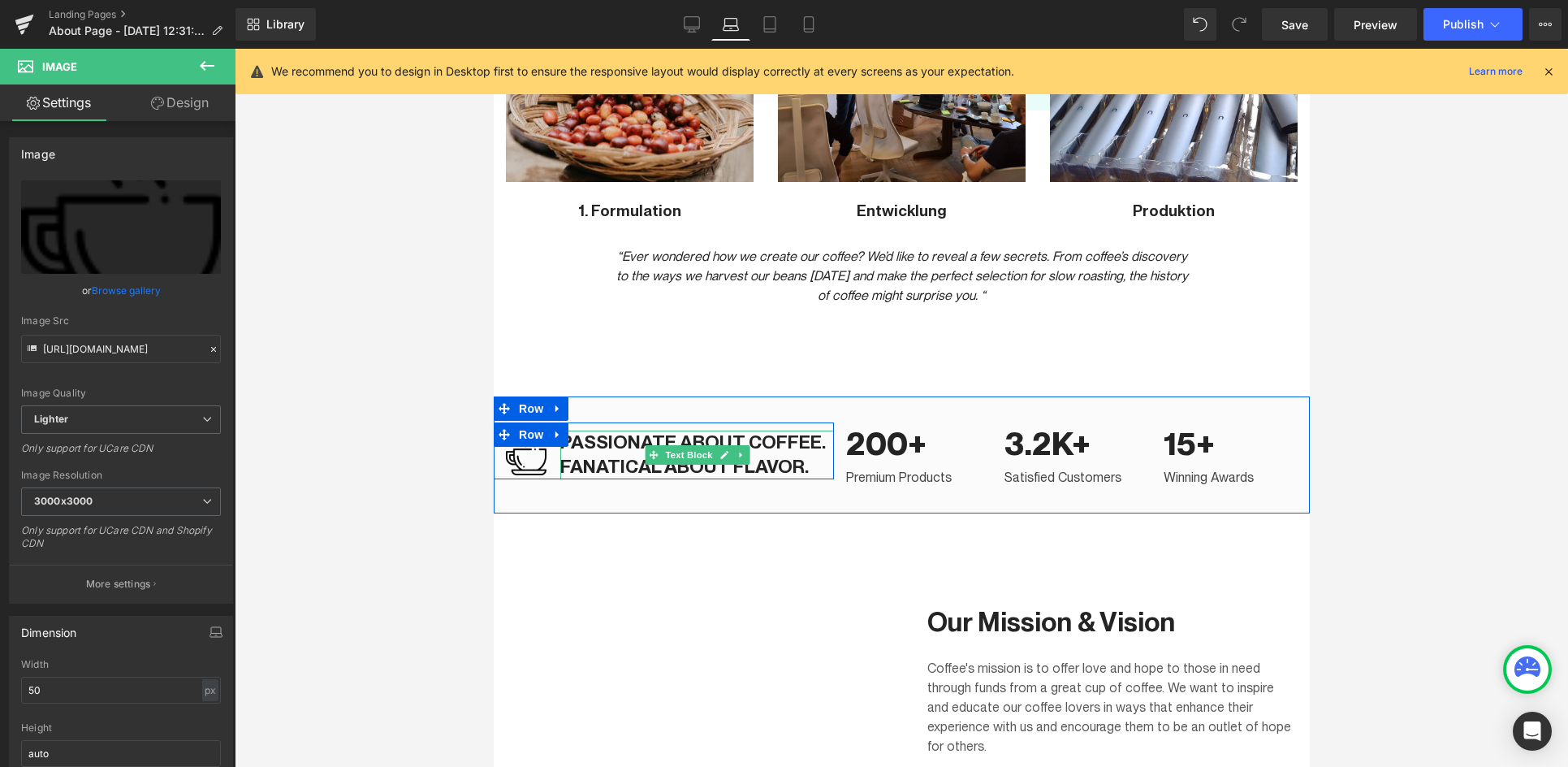
click at [670, 442] on p "PASSIONATE ABOUT COFFEE. FANATICAL ABOUT FLAVOR." at bounding box center [696, 455] width 273 height 49
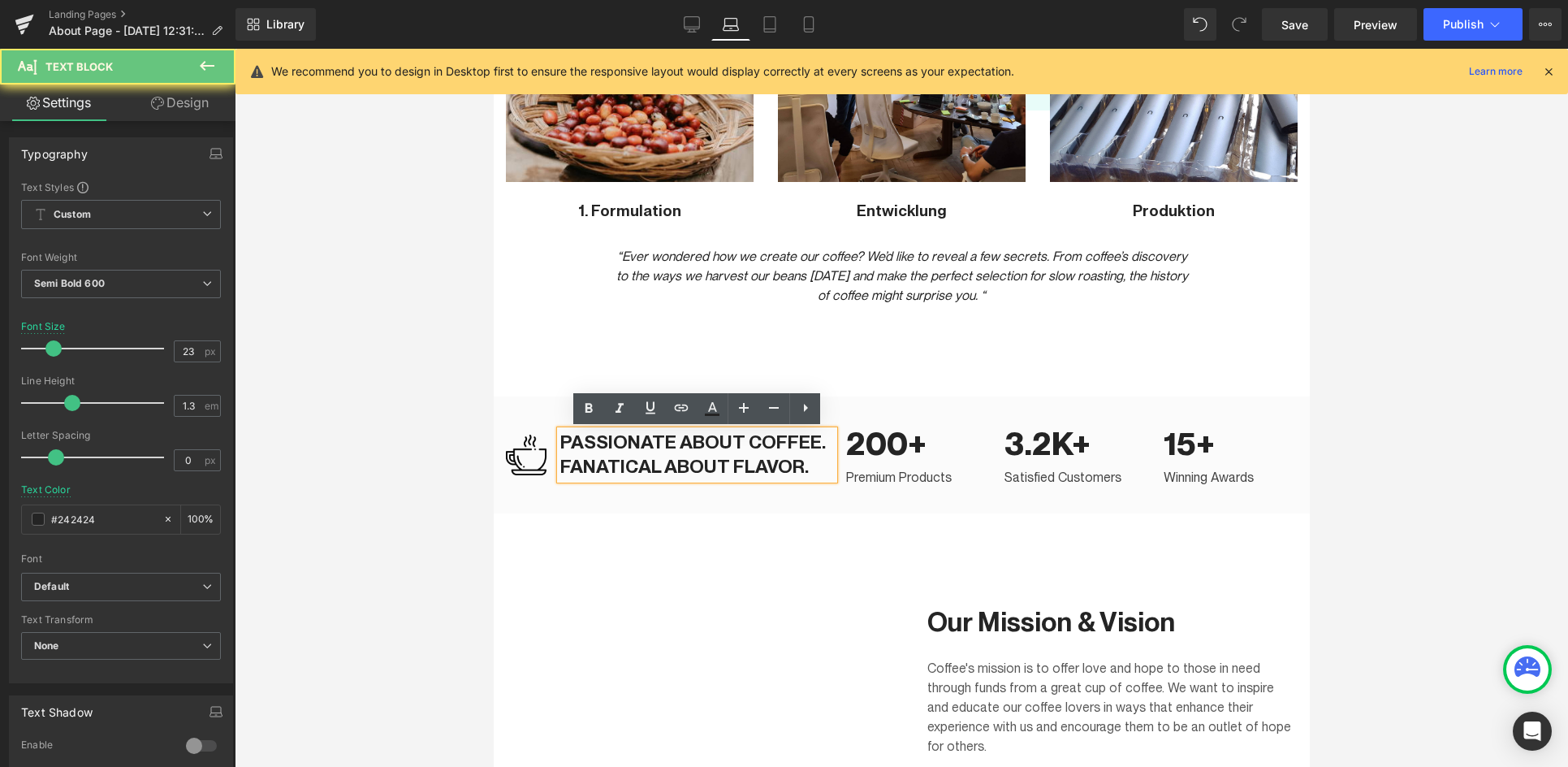
click at [663, 444] on p "PASSIONATE ABOUT COFFEE. FANATICAL ABOUT FLAVOR." at bounding box center [696, 455] width 273 height 49
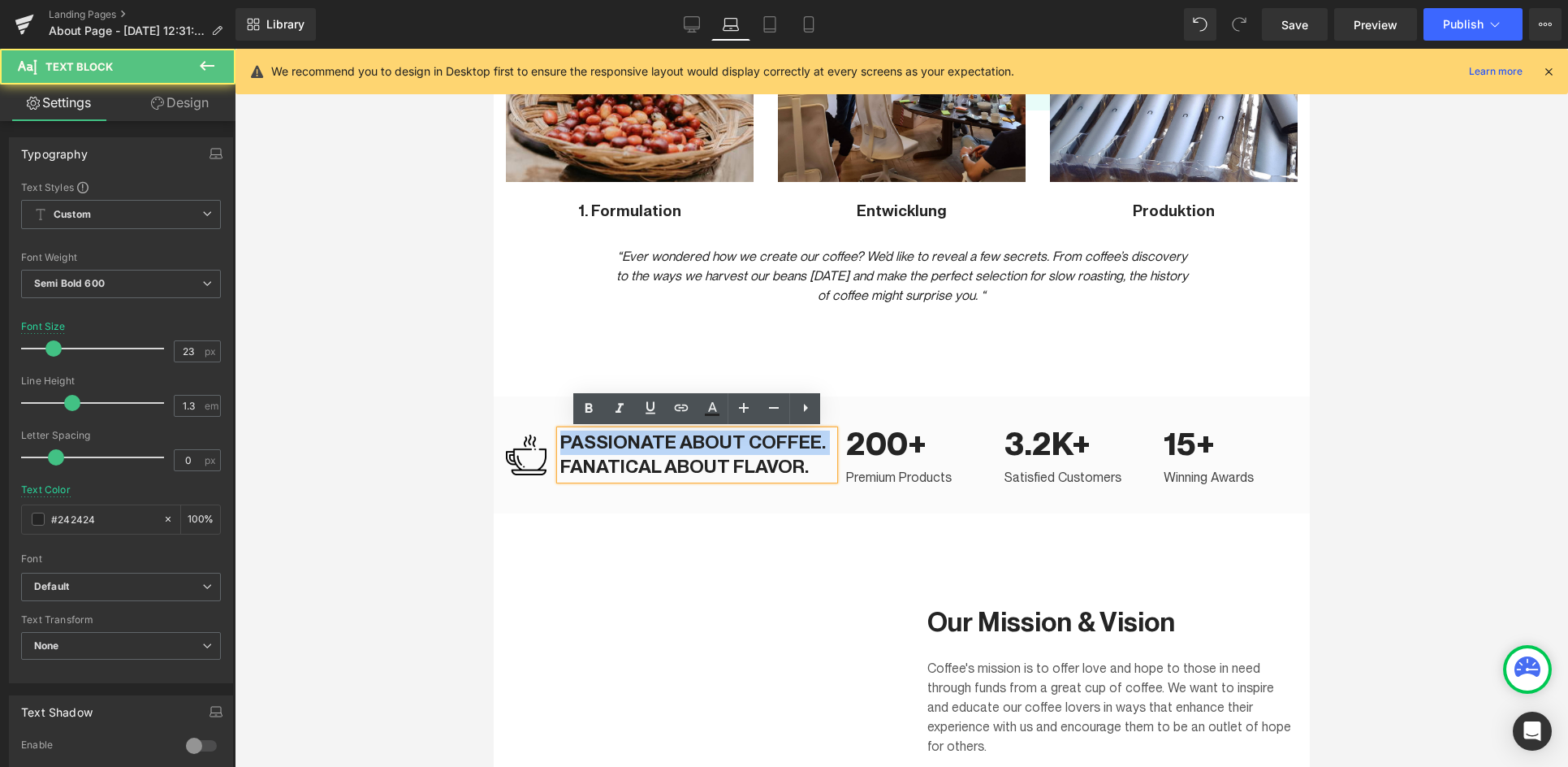
click at [663, 444] on p "PASSIONATE ABOUT COFFEE. FANATICAL ABOUT FLAVOR." at bounding box center [696, 455] width 273 height 49
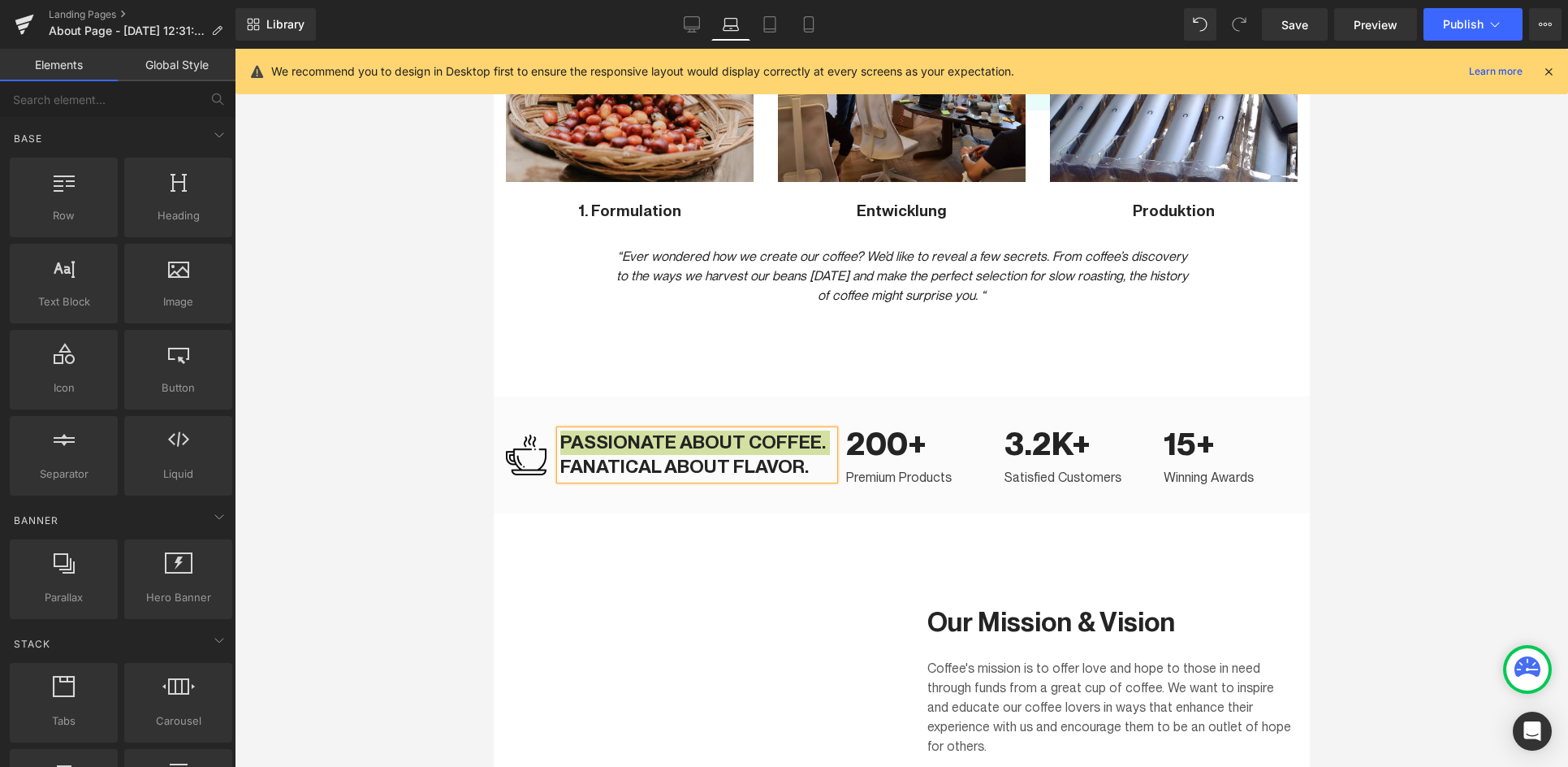
click at [371, 414] on div at bounding box center [902, 408] width 1334 height 718
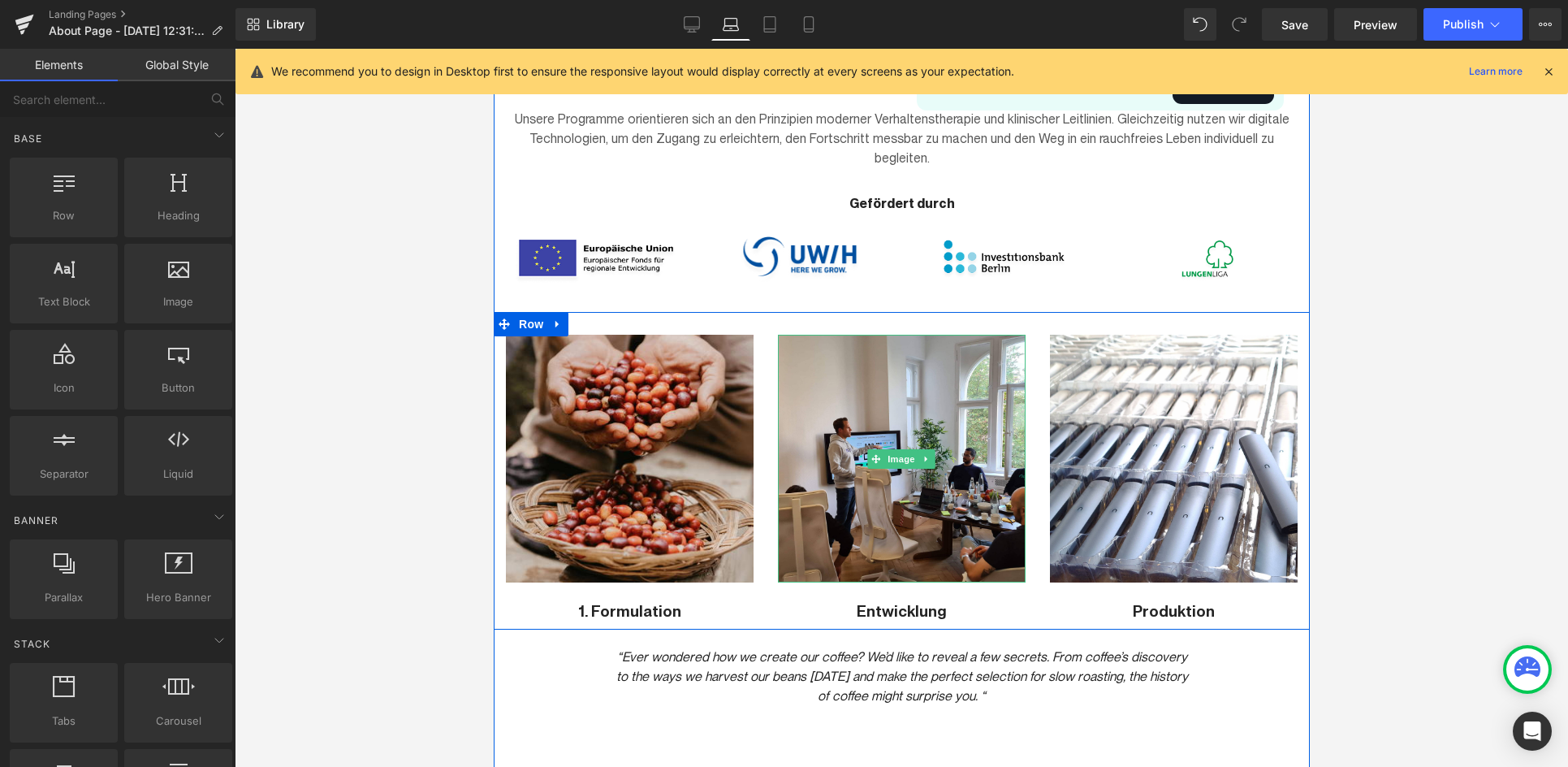
scroll to position [998, 0]
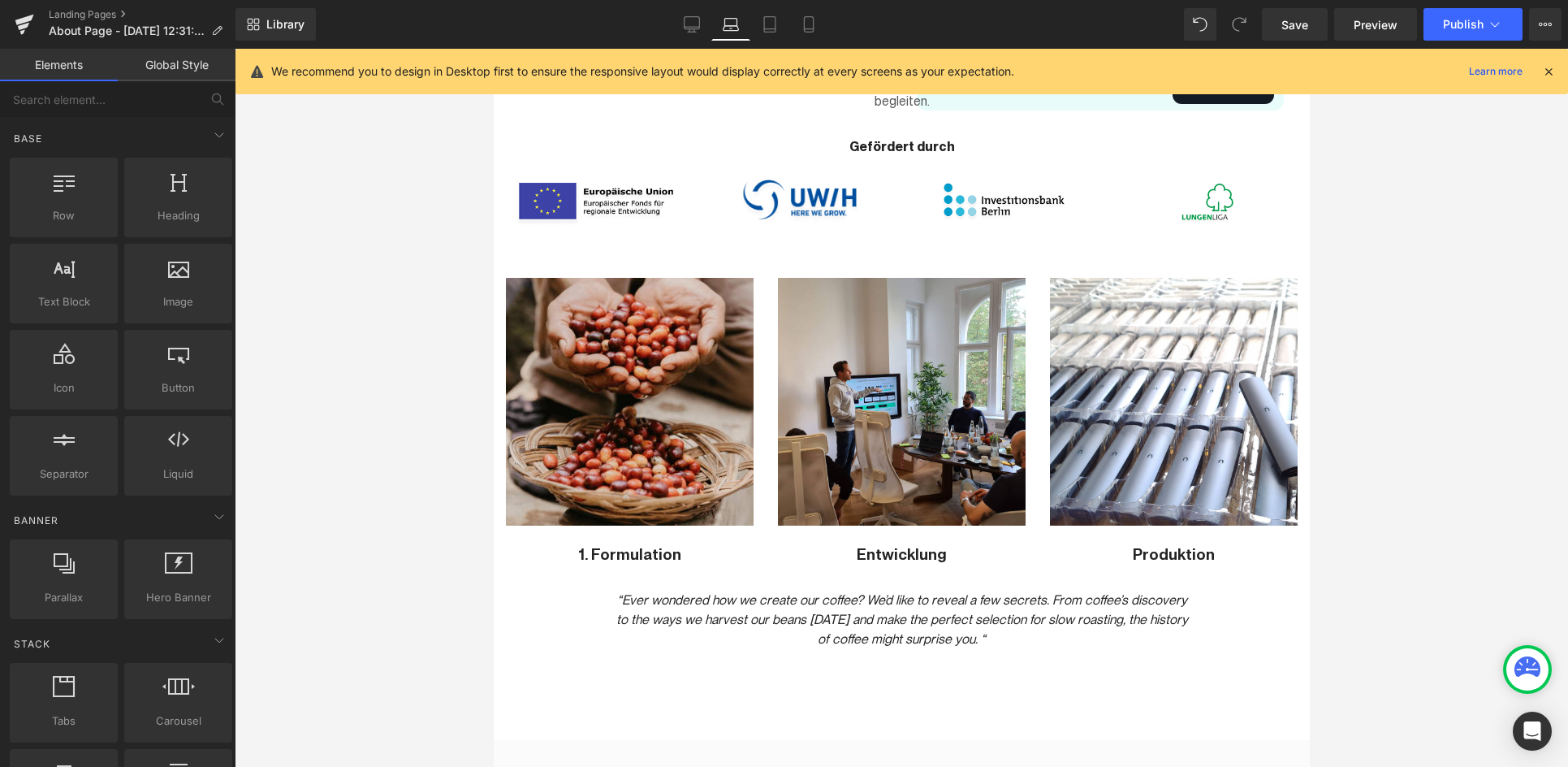
click at [307, 250] on div at bounding box center [902, 408] width 1334 height 718
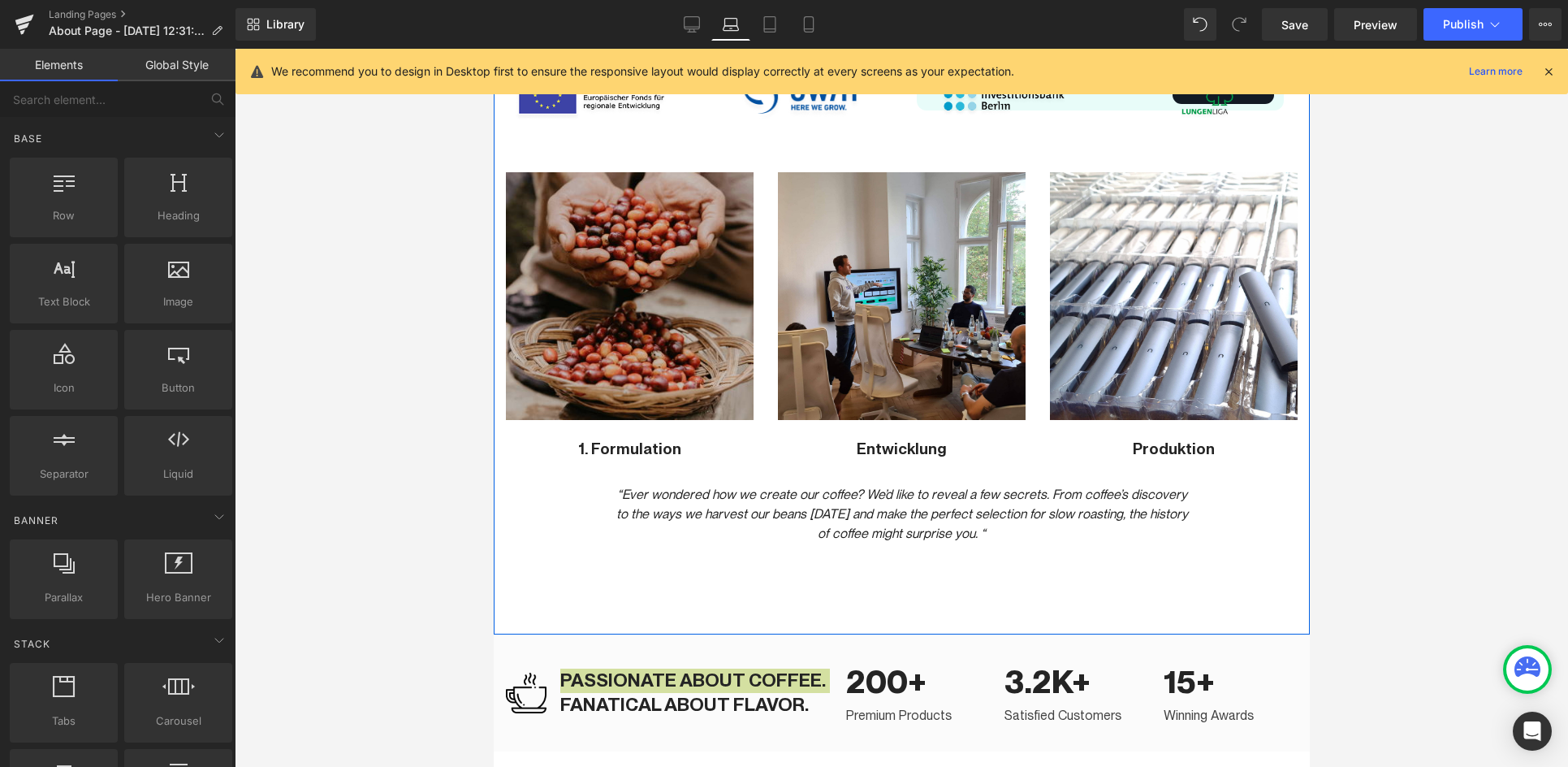
scroll to position [1093, 0]
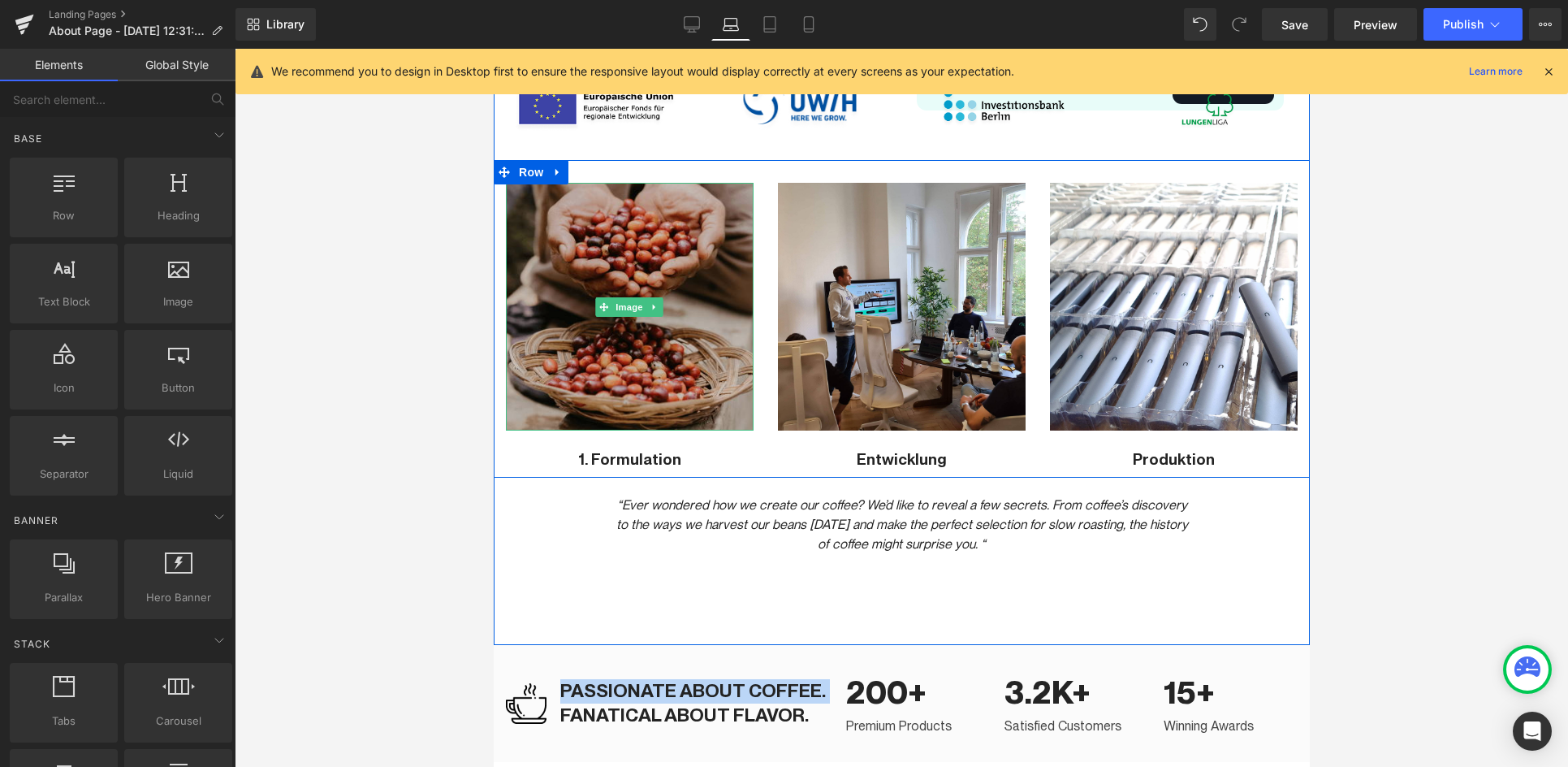
click at [659, 301] on div "Image" at bounding box center [629, 306] width 248 height 248
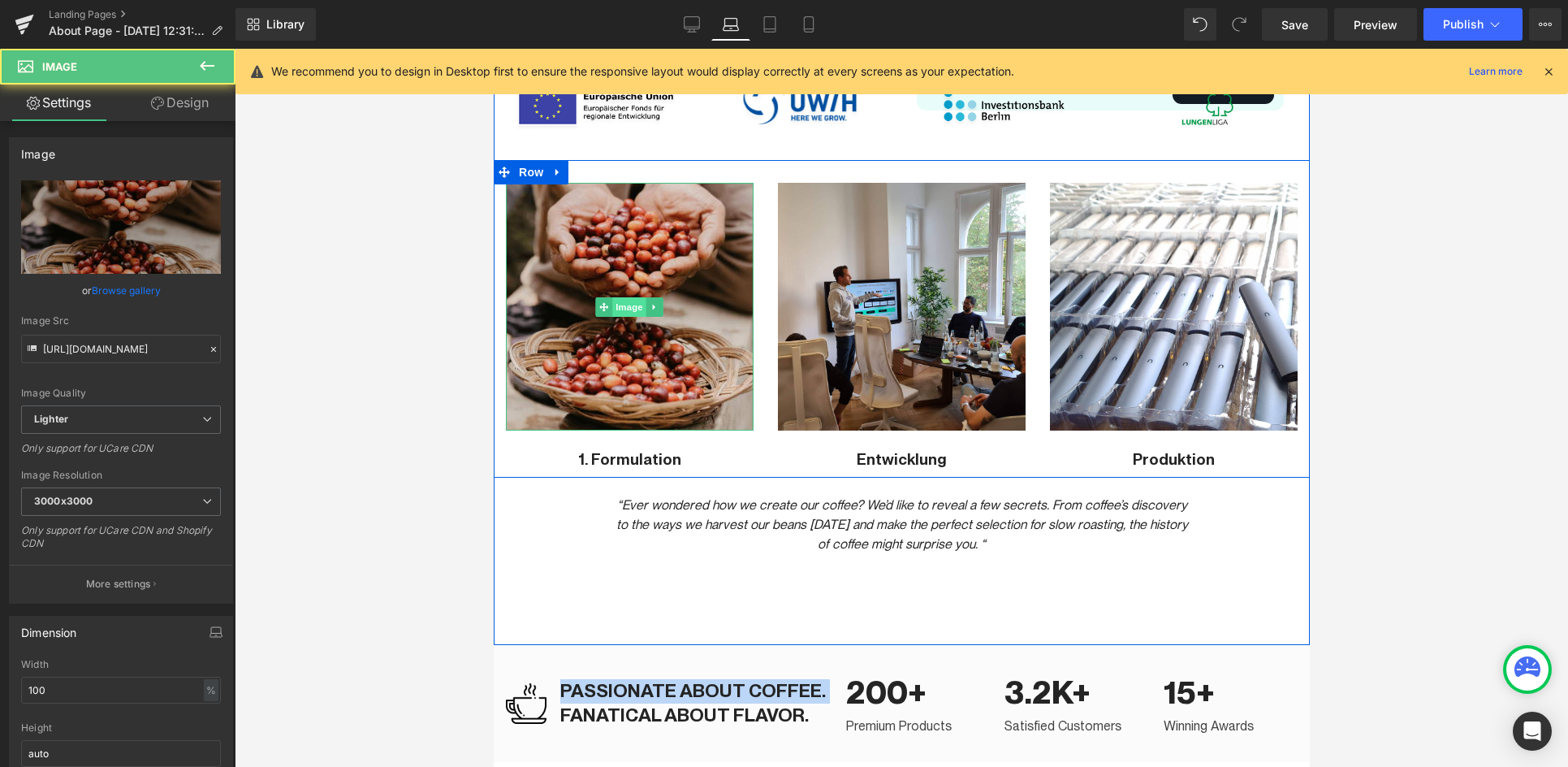
click at [640, 306] on span "Image" at bounding box center [629, 307] width 34 height 20
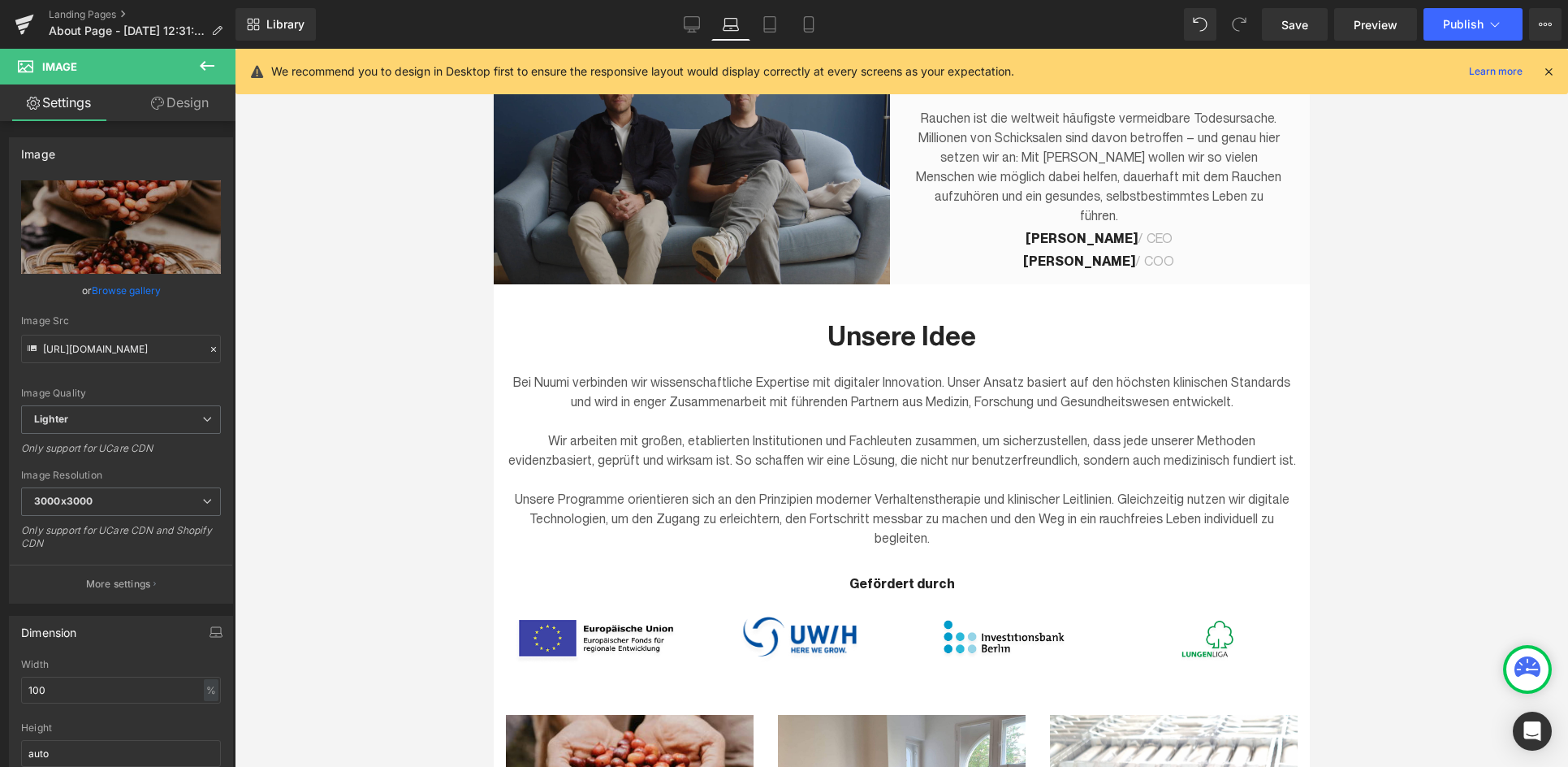
scroll to position [0, 0]
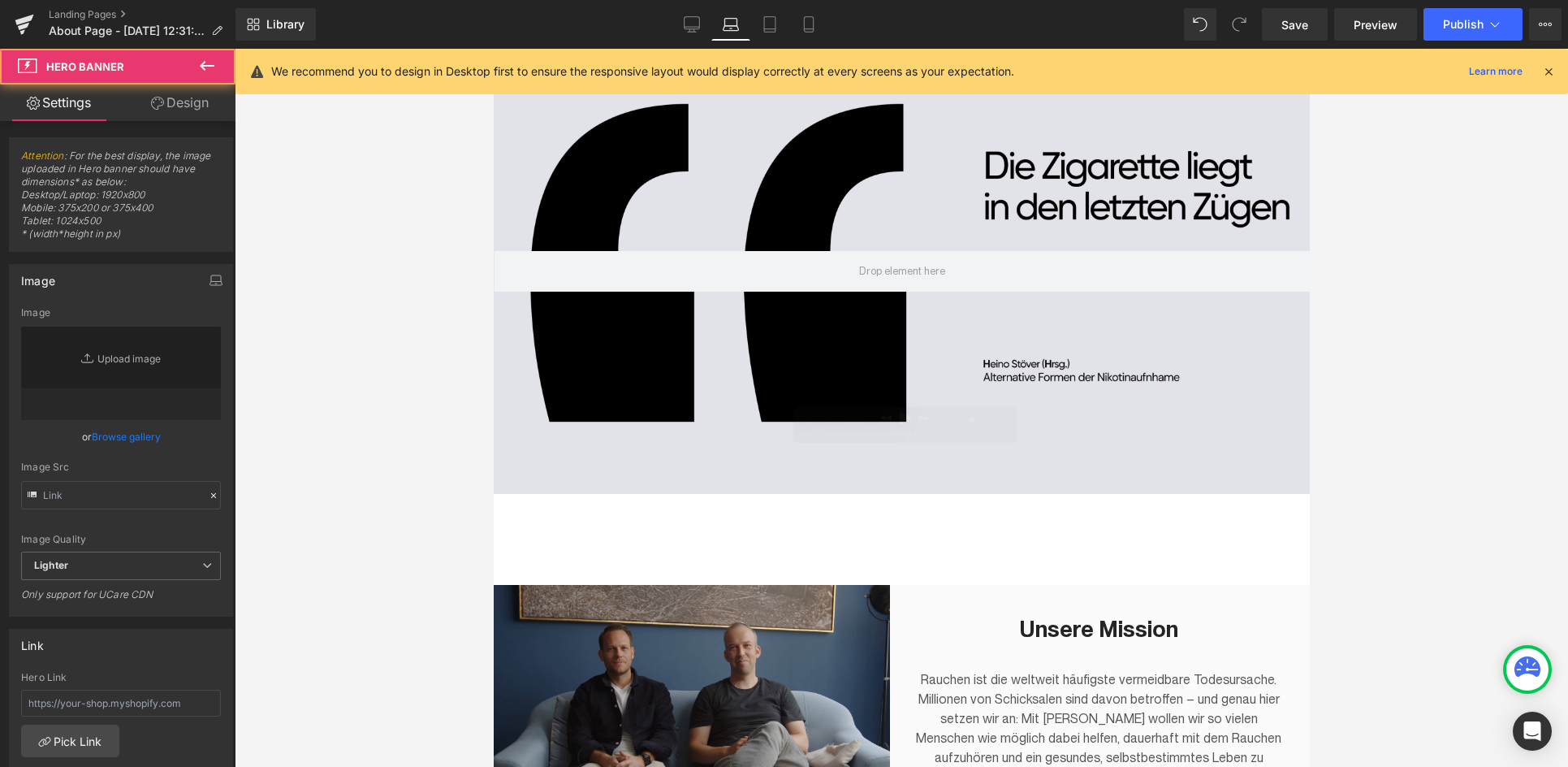
type input "[URL][DOMAIN_NAME]"
click at [963, 362] on div at bounding box center [901, 271] width 816 height 445
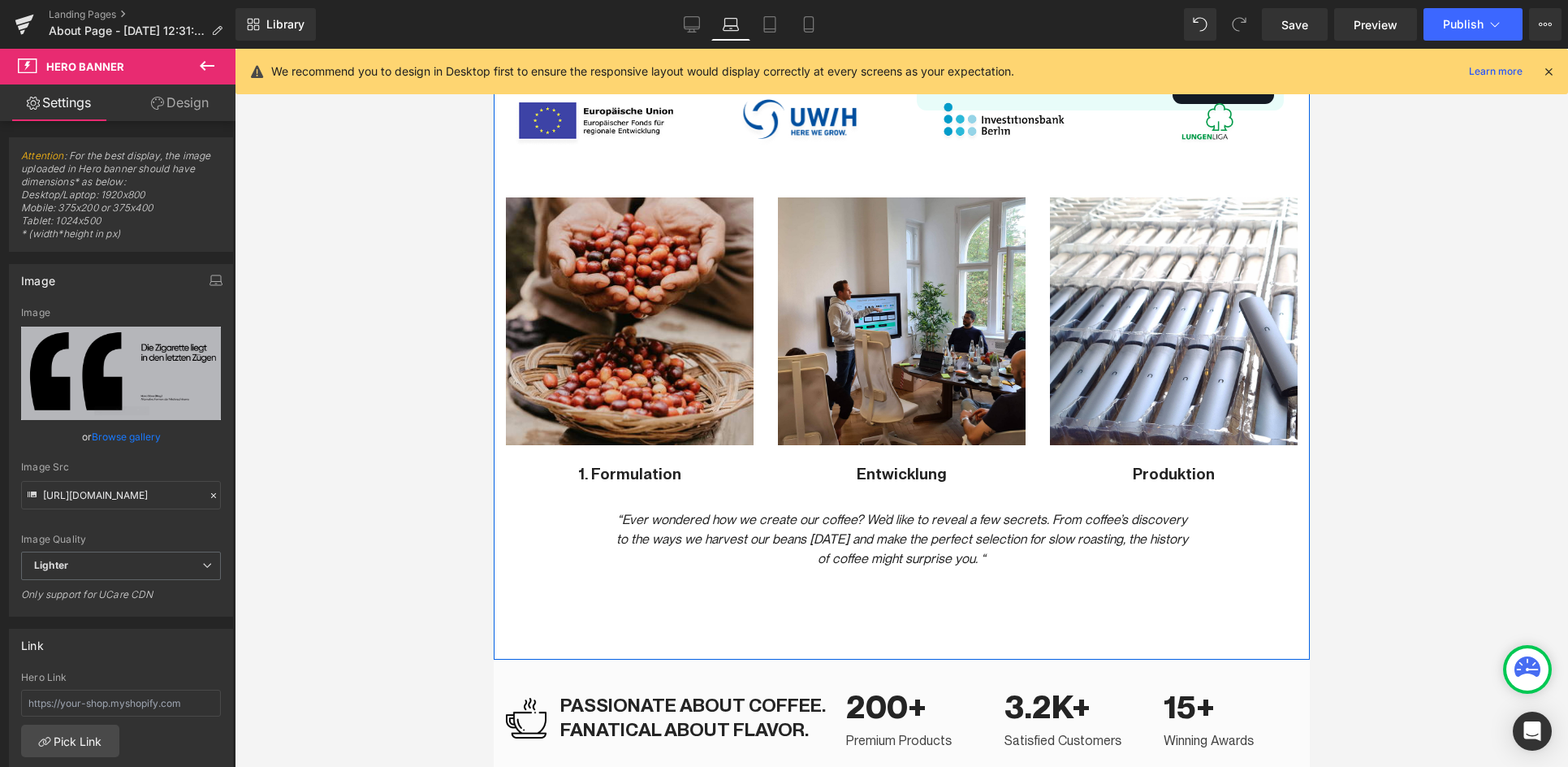
scroll to position [1021, 0]
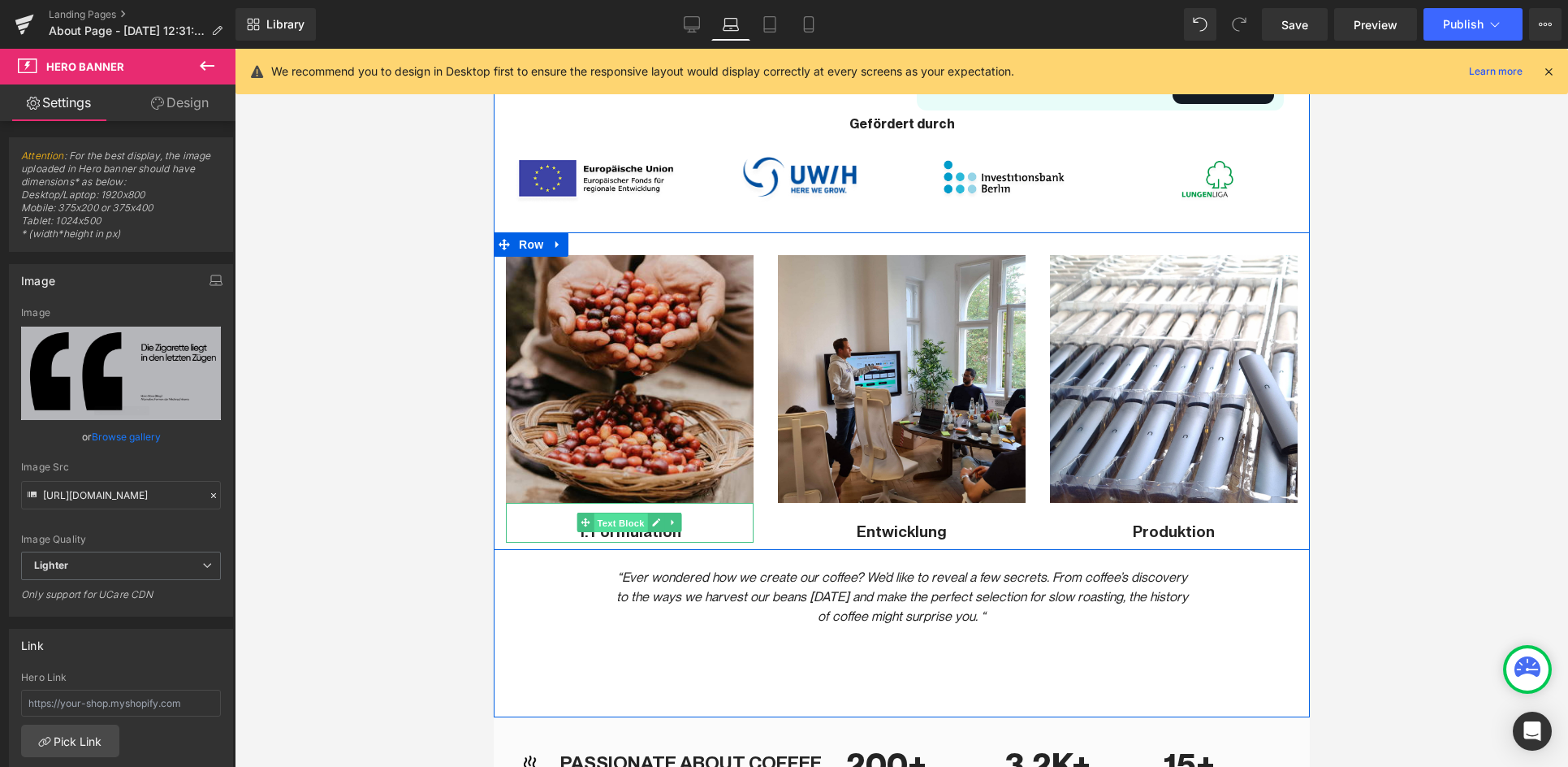
click at [609, 530] on span "Text Block" at bounding box center [620, 523] width 54 height 20
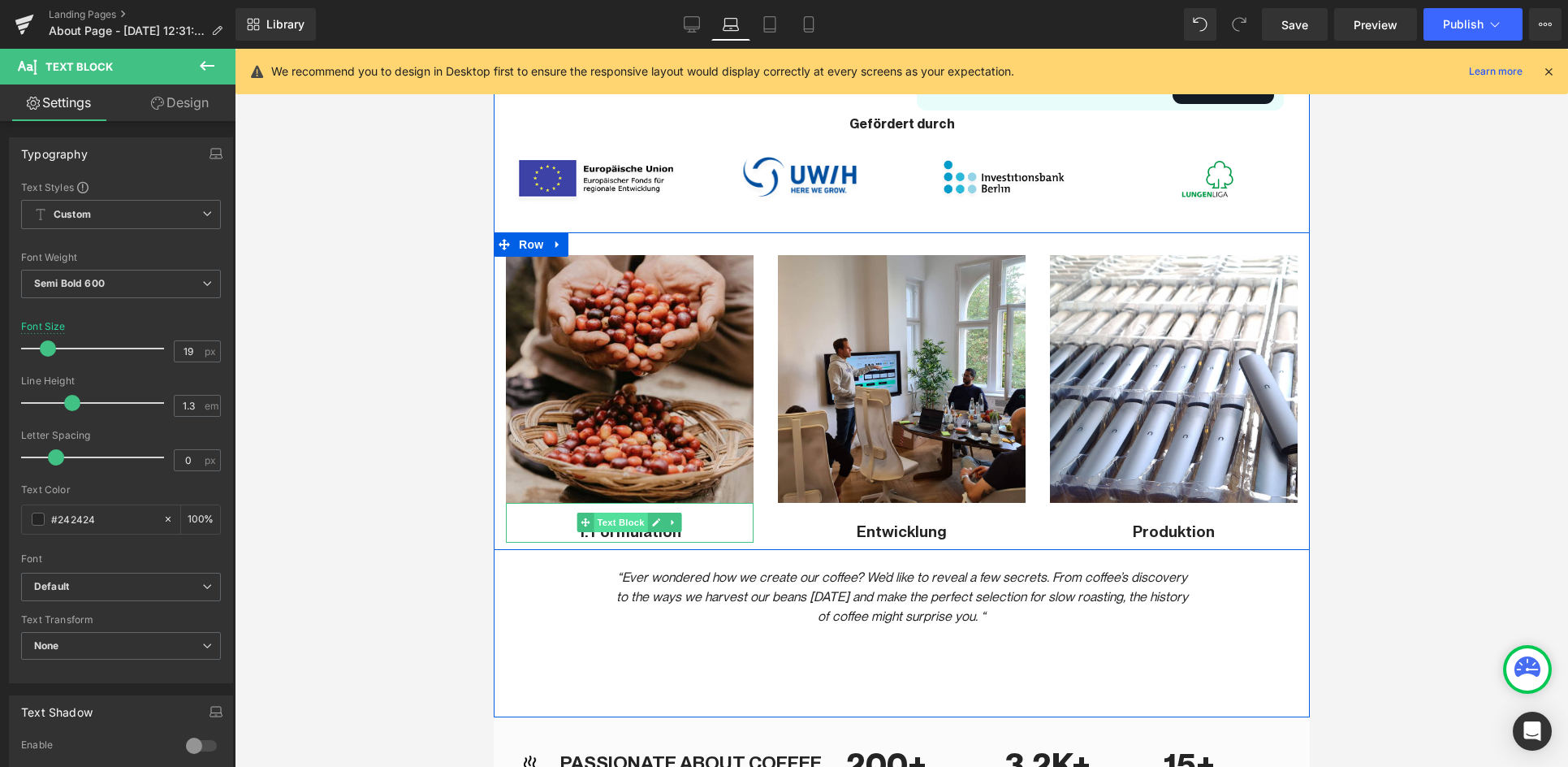
click at [627, 528] on span "Text Block" at bounding box center [620, 522] width 54 height 20
click at [653, 525] on icon at bounding box center [656, 523] width 8 height 8
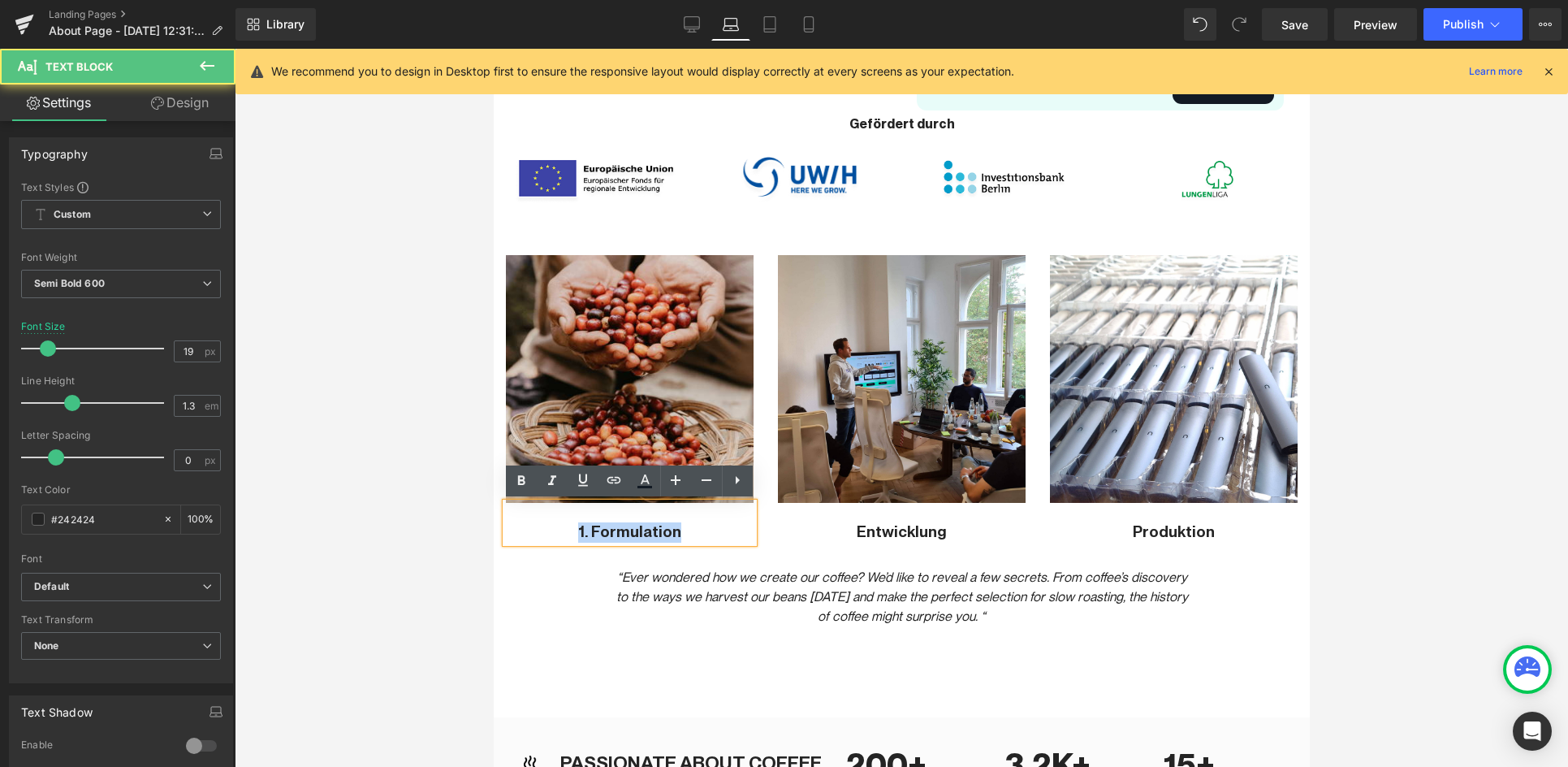
drag, startPoint x: 695, startPoint y: 532, endPoint x: 519, endPoint y: 532, distance: 176.0
click at [519, 532] on p "1. Formulation" at bounding box center [629, 532] width 248 height 20
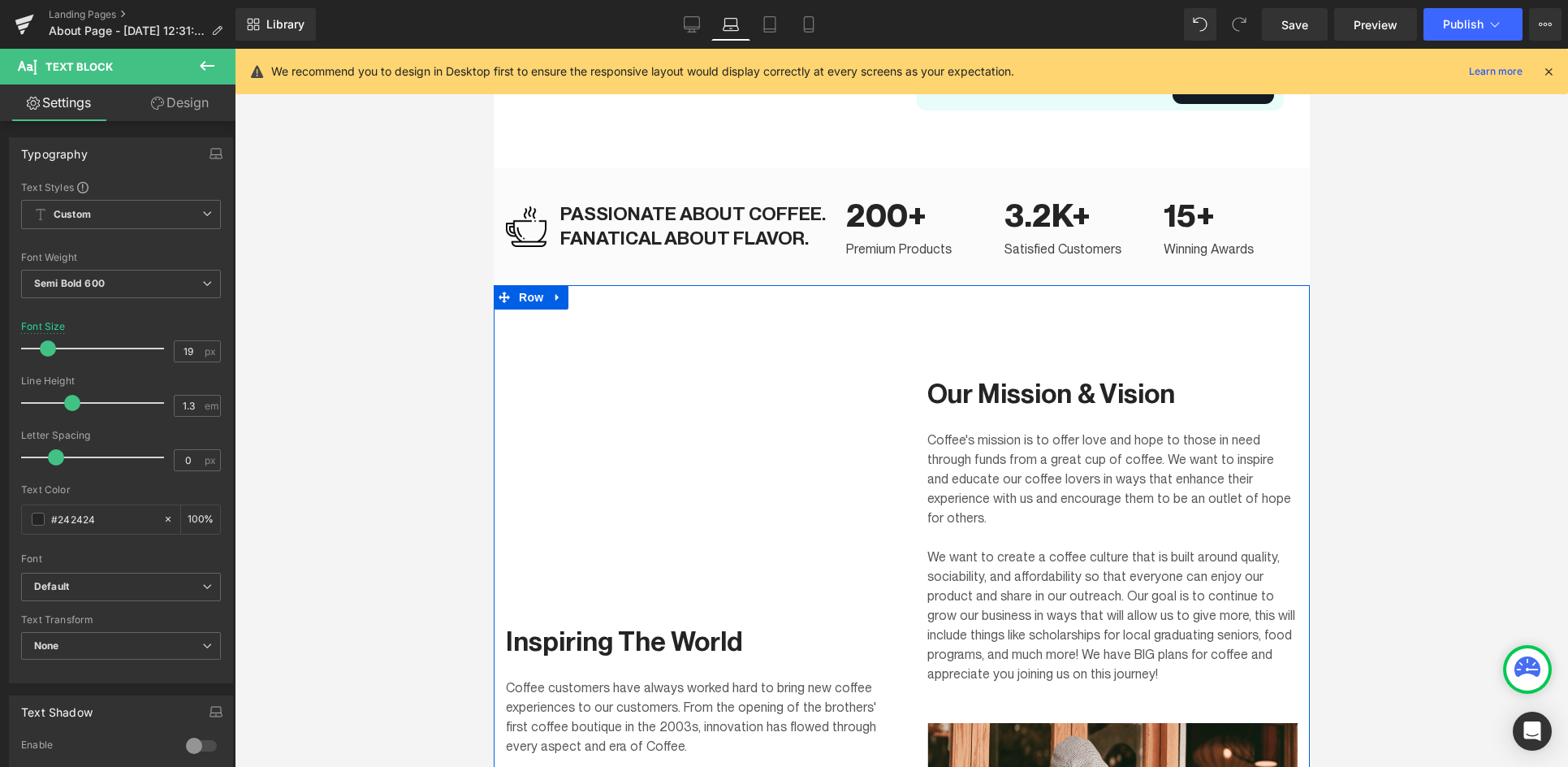
scroll to position [1591, 0]
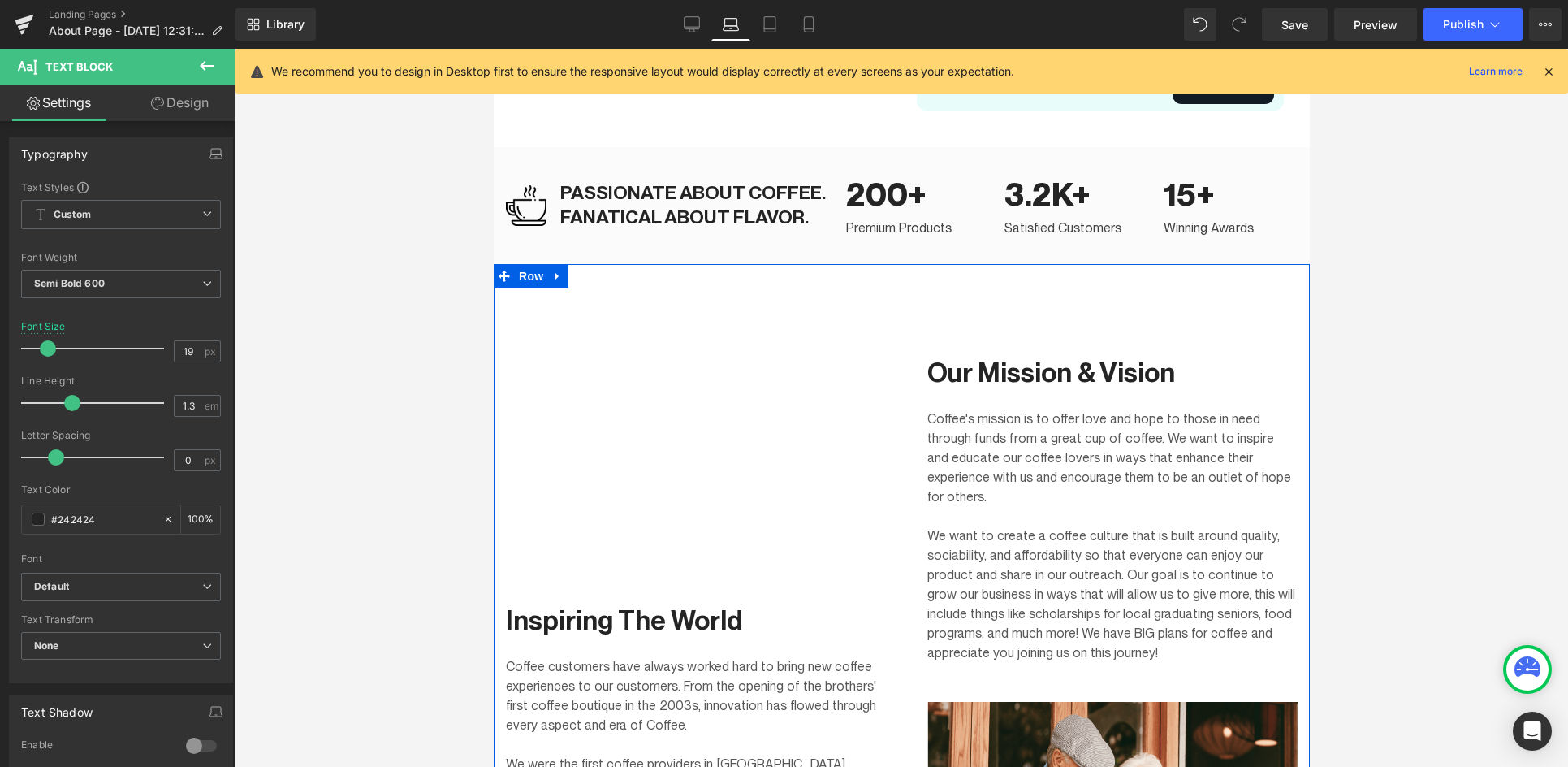
click at [1035, 366] on p "Our Mission & Vision" at bounding box center [1112, 373] width 371 height 35
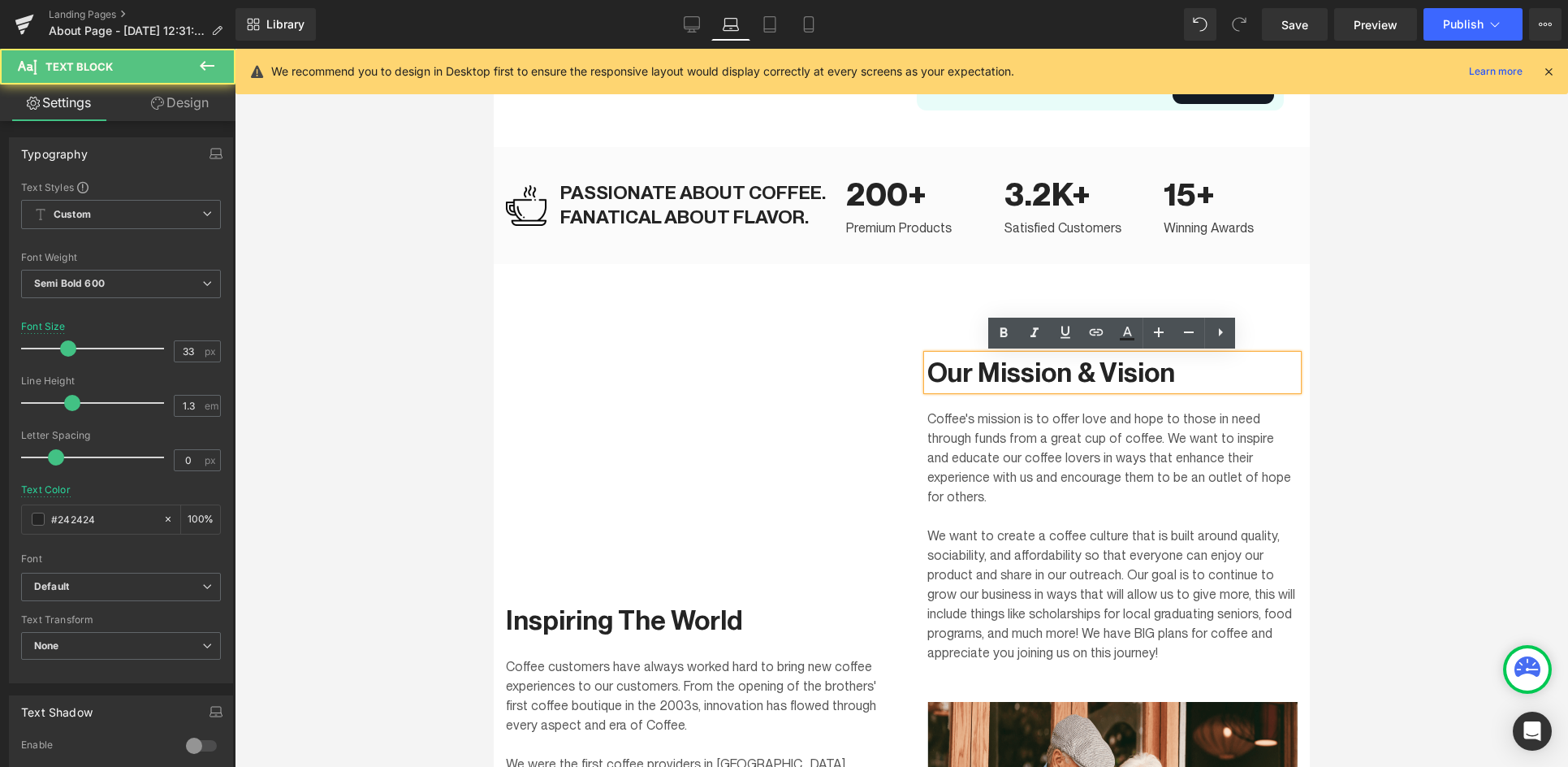
click at [1037, 371] on p "Our Mission & Vision" at bounding box center [1112, 373] width 371 height 35
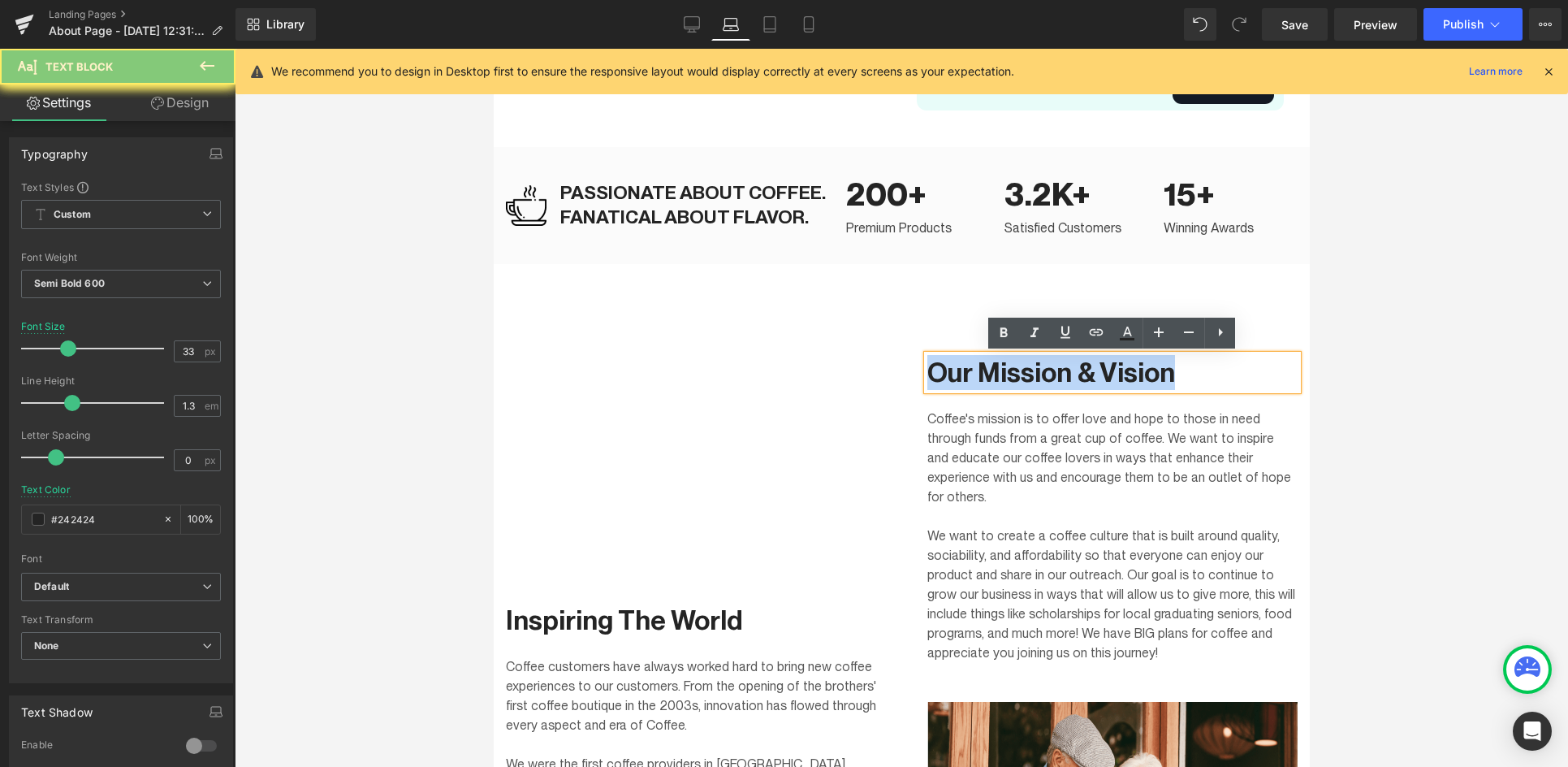
click at [1037, 371] on p "Our Mission & Vision" at bounding box center [1112, 373] width 371 height 35
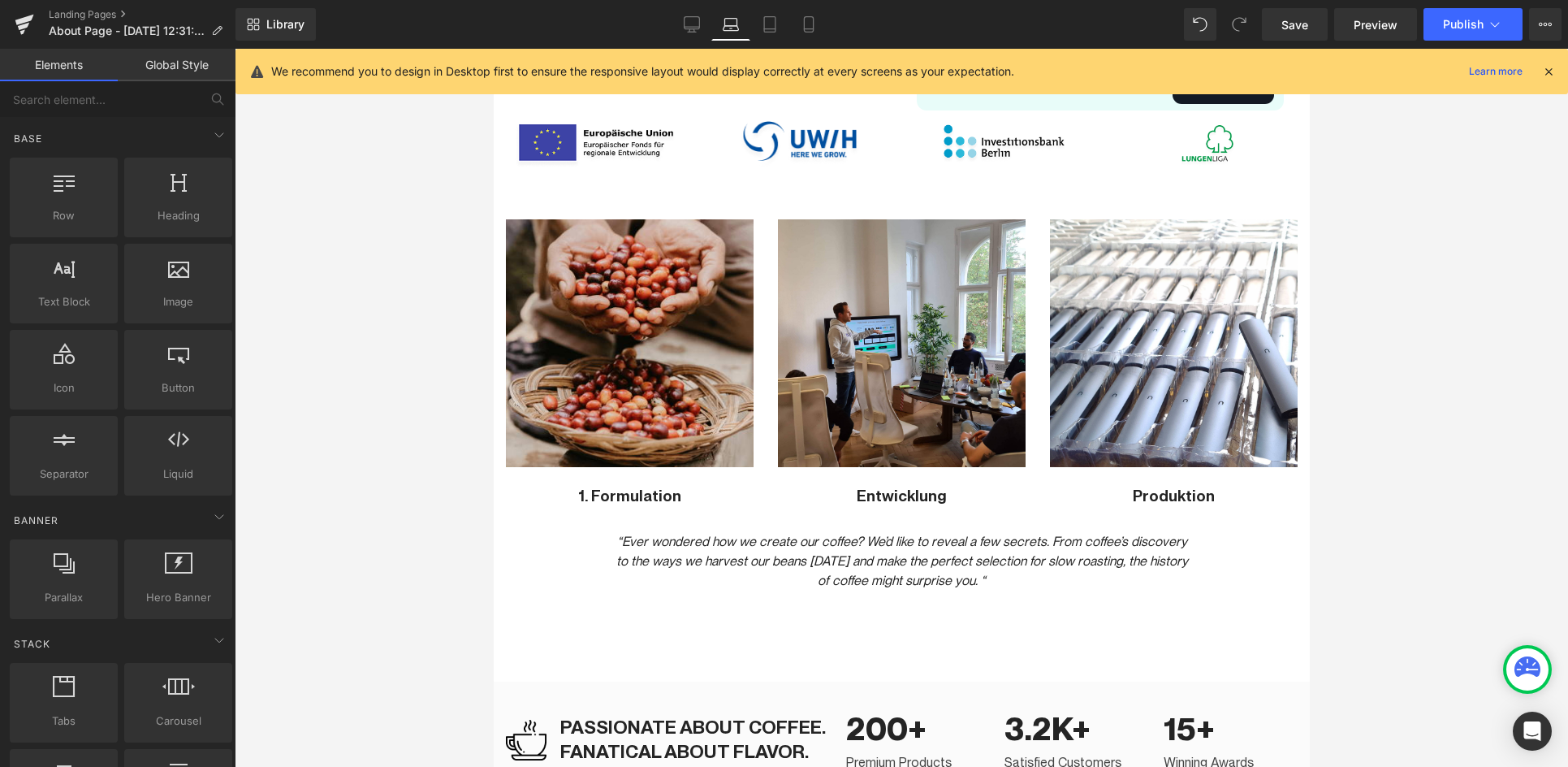
click at [1162, 380] on div at bounding box center [902, 408] width 1334 height 718
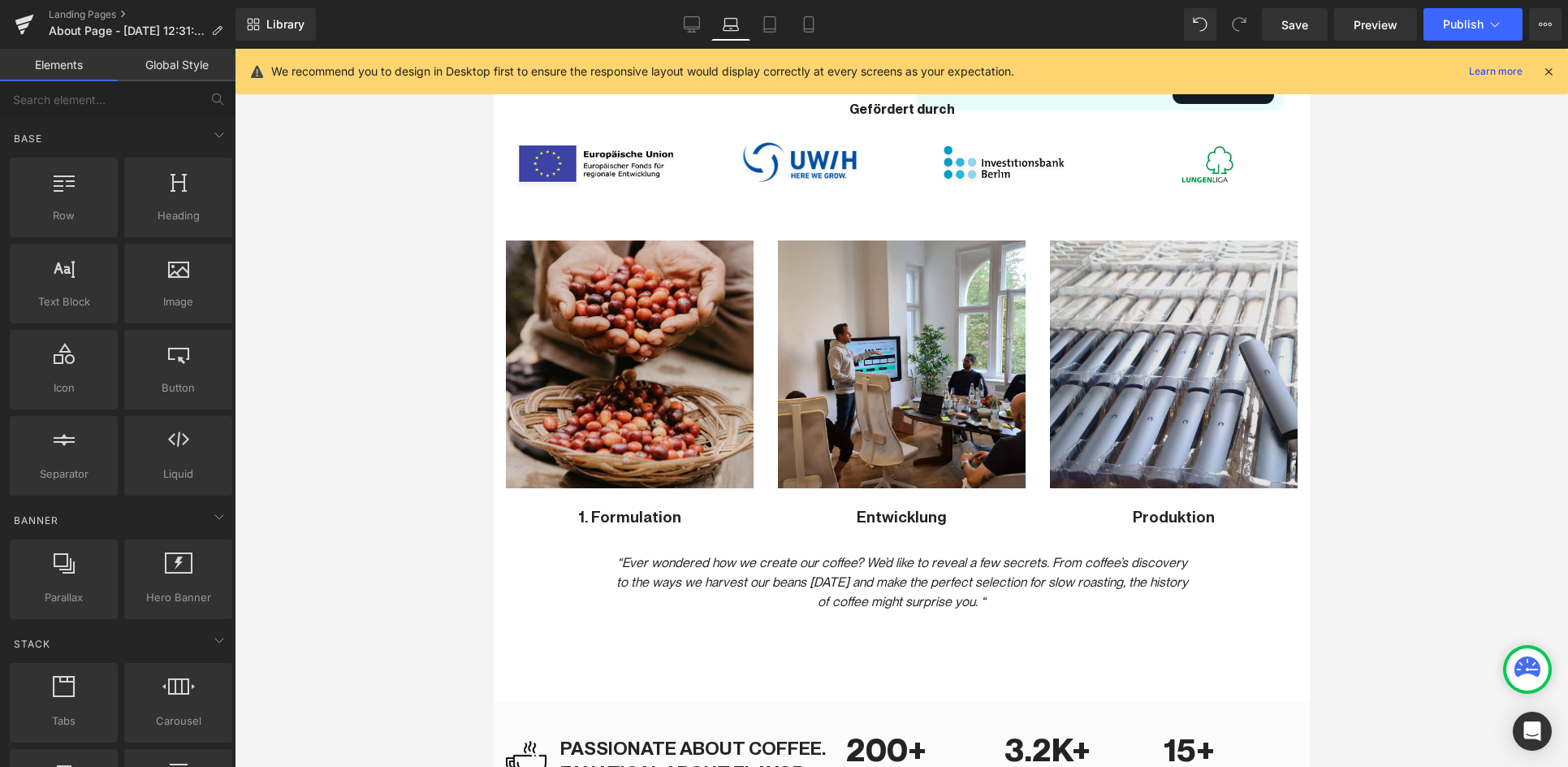
scroll to position [1021, 0]
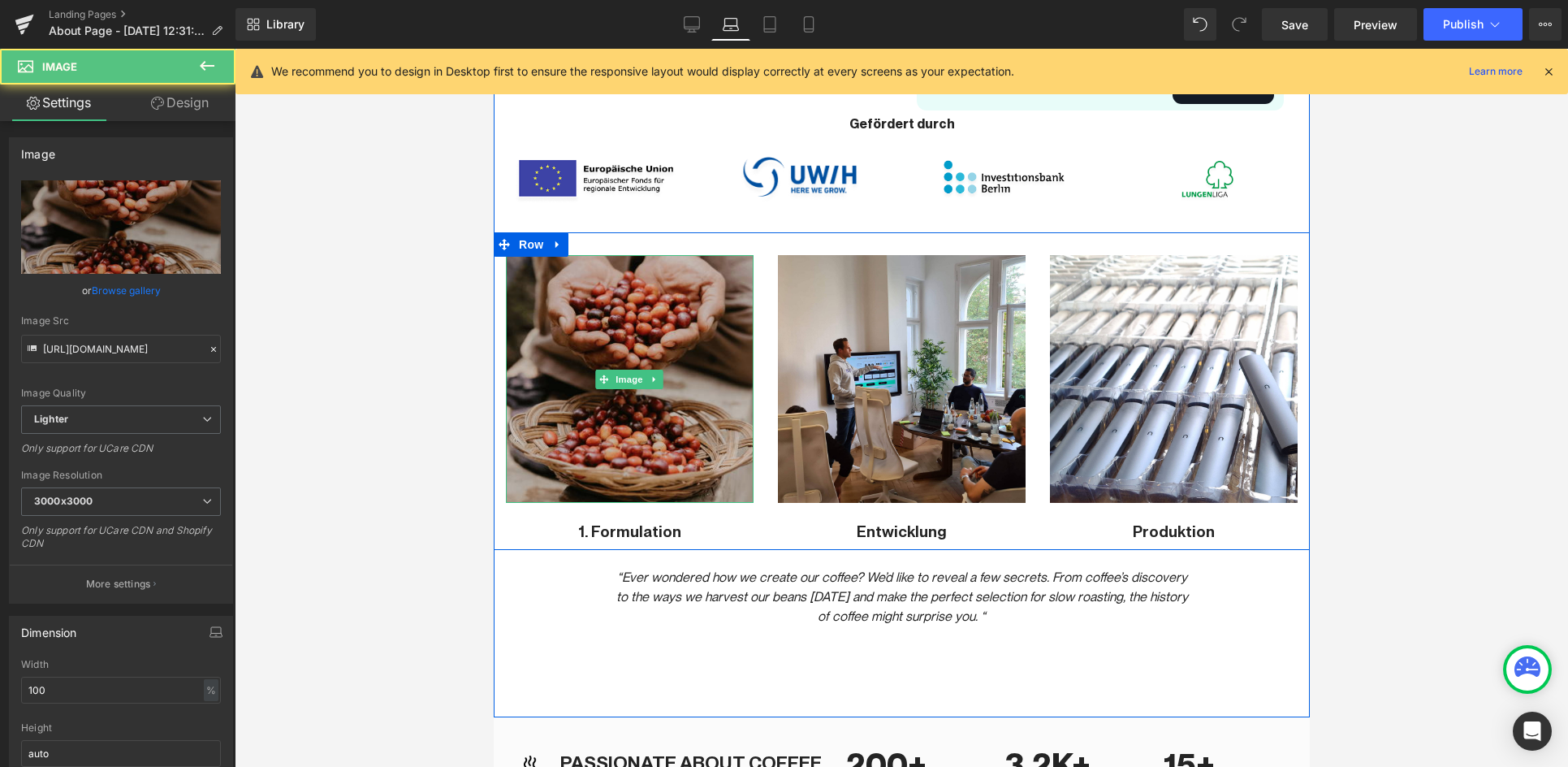
click at [608, 408] on img at bounding box center [629, 379] width 248 height 248
